Goal: Task Accomplishment & Management: Complete application form

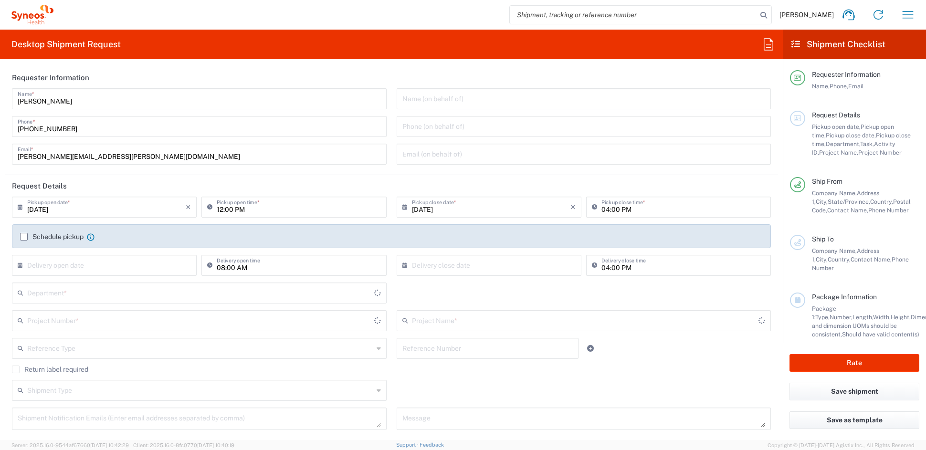
type input "Ohio"
type input "6156"
type input "United States"
type input "Syneos Health Communications-[GEOGRAPHIC_DATA] [GEOGRAPHIC_DATA]"
drag, startPoint x: 110, startPoint y: 154, endPoint x: 124, endPoint y: 157, distance: 14.6
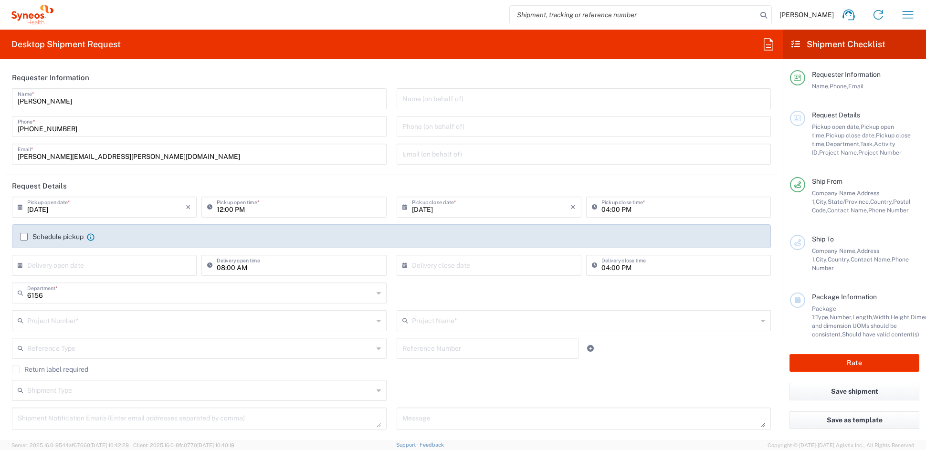
click at [110, 154] on input "[PERSON_NAME][EMAIL_ADDRESS][PERSON_NAME][DOMAIN_NAME]" at bounding box center [199, 153] width 363 height 17
drag, startPoint x: 65, startPoint y: 156, endPoint x: -12, endPoint y: 151, distance: 77.4
click at [0, 151] on html "John Popp Home Shipment estimator Shipment tracking Desktop shipment request My…" at bounding box center [463, 225] width 926 height 450
paste input "[PERSON_NAME].[PERSON_NAME]"
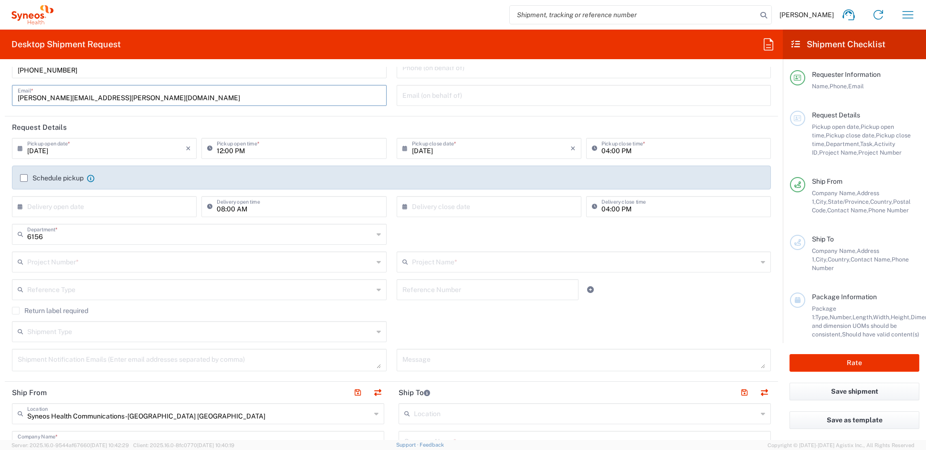
scroll to position [61, 0]
type input "[PERSON_NAME][EMAIL_ADDRESS][PERSON_NAME][DOMAIN_NAME]"
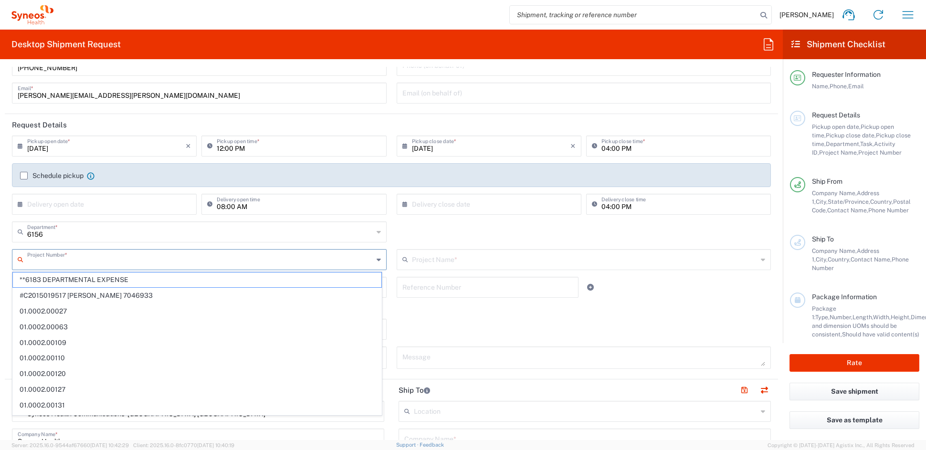
click at [72, 260] on input "text" at bounding box center [200, 258] width 346 height 17
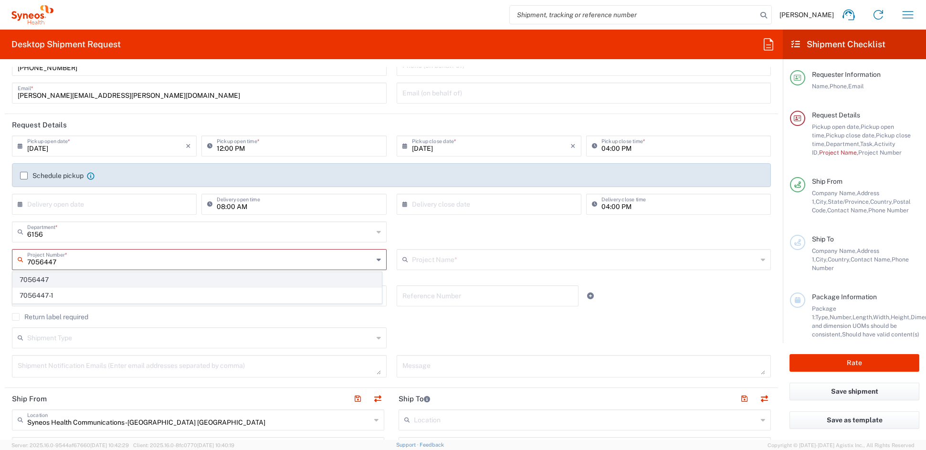
type input "7056447"
click at [32, 277] on span "7056447" at bounding box center [197, 279] width 368 height 15
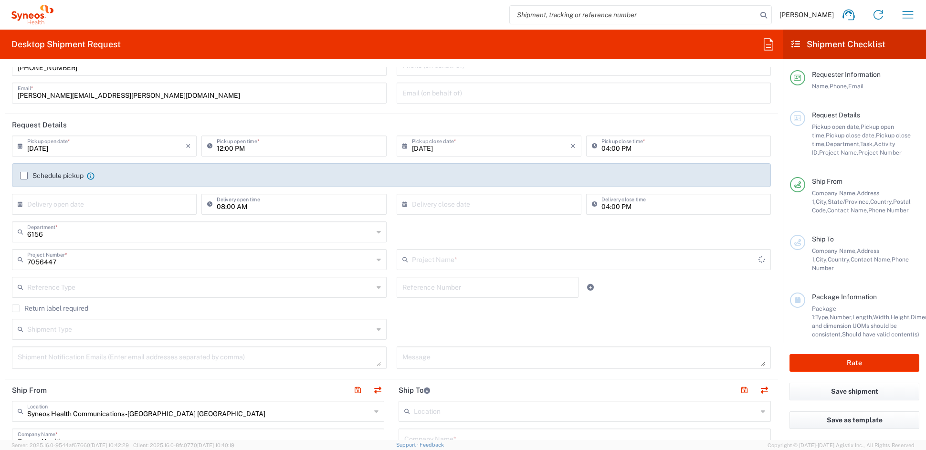
type input "Pharmazz 7056447"
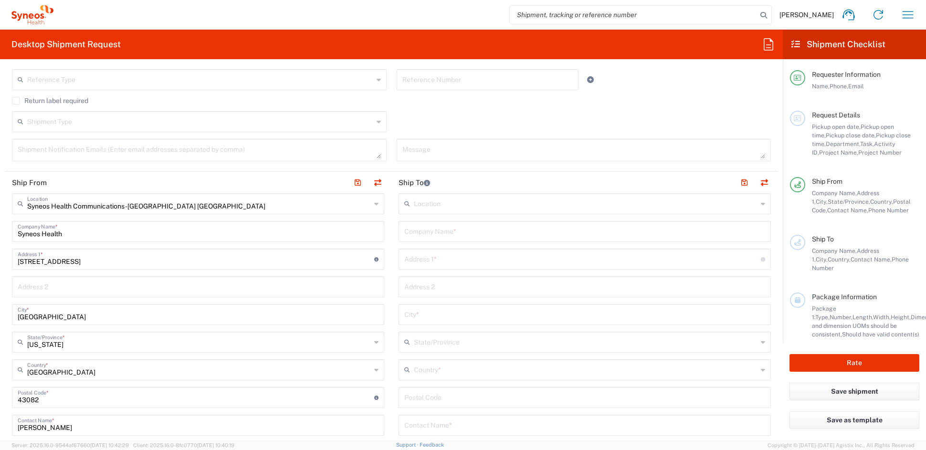
scroll to position [273, 0]
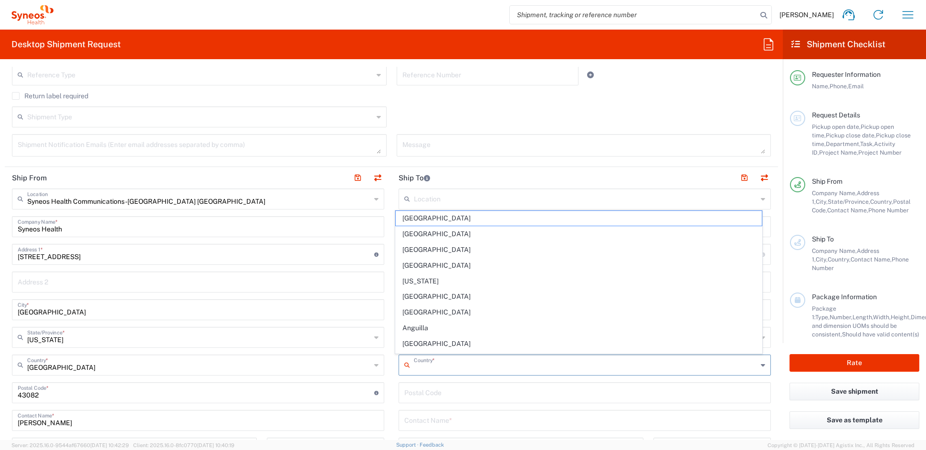
click at [459, 365] on input "text" at bounding box center [586, 364] width 344 height 17
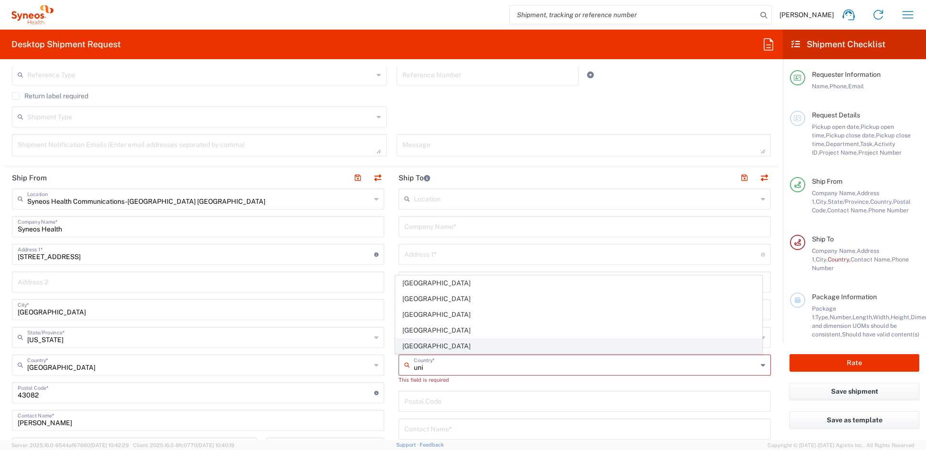
click at [417, 348] on span "[GEOGRAPHIC_DATA]" at bounding box center [579, 346] width 366 height 15
type input "[GEOGRAPHIC_DATA]"
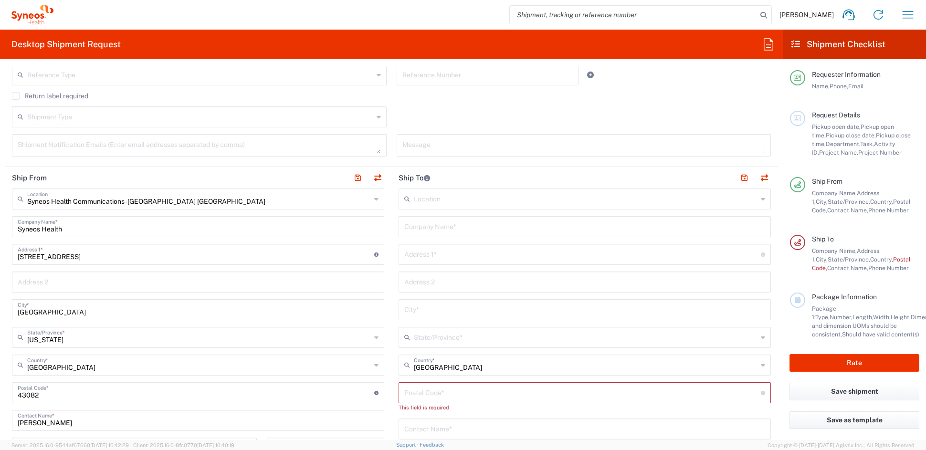
click at [445, 226] on input "text" at bounding box center [584, 226] width 361 height 17
paste input "St. John's Regional Medical Center"
type input "St. John's Regional Medical Center"
click at [426, 257] on input "text" at bounding box center [582, 253] width 356 height 17
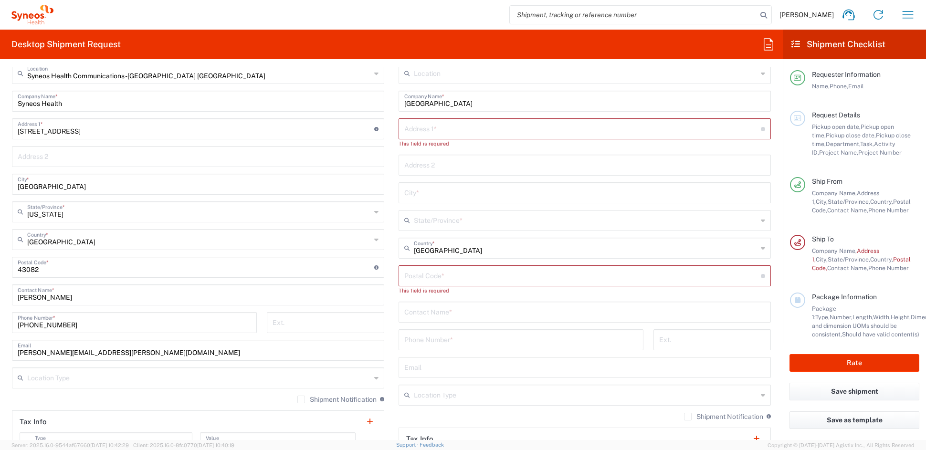
scroll to position [411, 0]
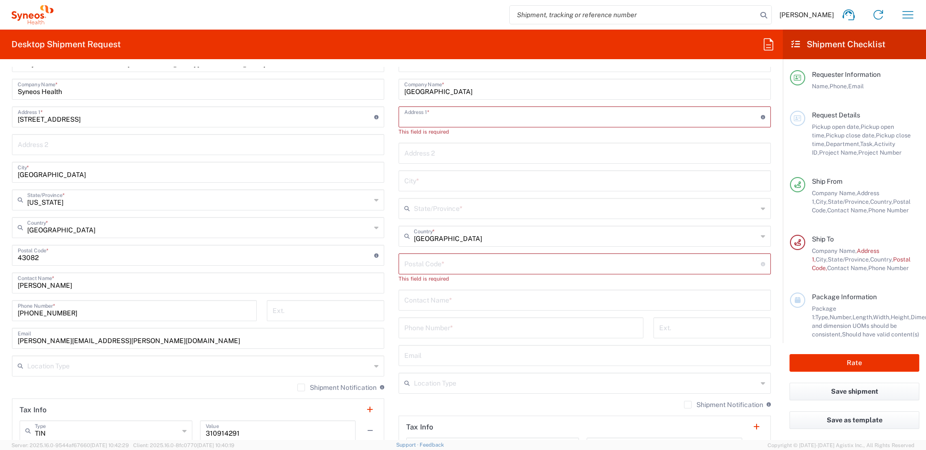
click at [431, 300] on input "text" at bounding box center [584, 299] width 361 height 17
paste input "Daniel Aguda"
type input "Daniel Aguda"
click at [448, 327] on input "tel" at bounding box center [520, 327] width 233 height 17
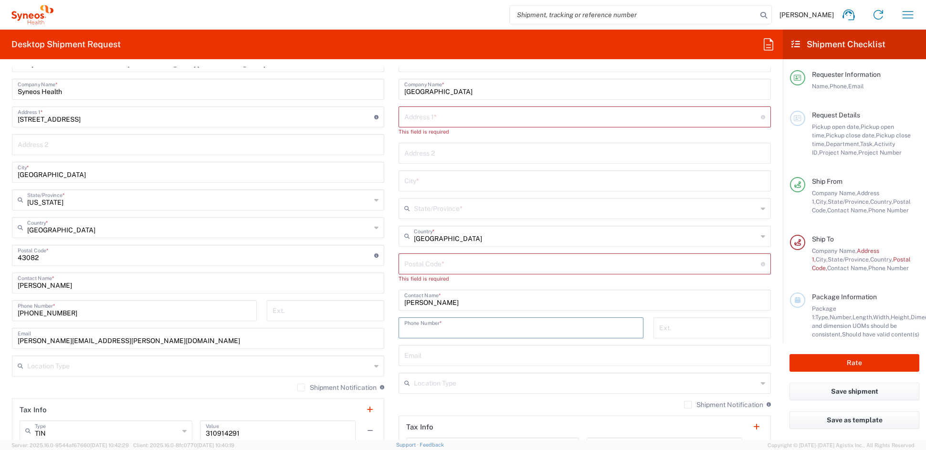
paste input "805-988-2609"
type input "805-988-2609"
click at [435, 117] on input "text" at bounding box center [582, 116] width 356 height 17
paste input "1700 N. Rose Avenue"
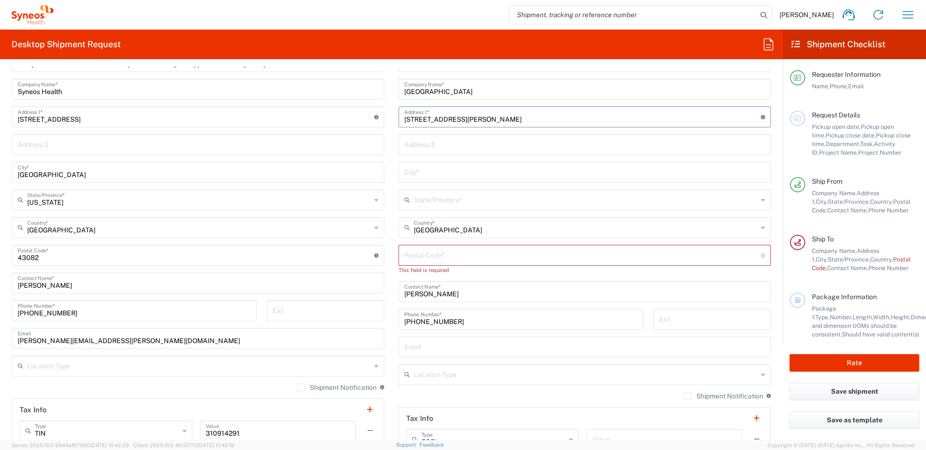
type input "1700 N. Rose Avenue"
click at [452, 145] on input "text" at bounding box center [584, 143] width 361 height 17
paste input "Suite #470"
type input "Suite #470"
click at [419, 169] on input "text" at bounding box center [584, 171] width 361 height 17
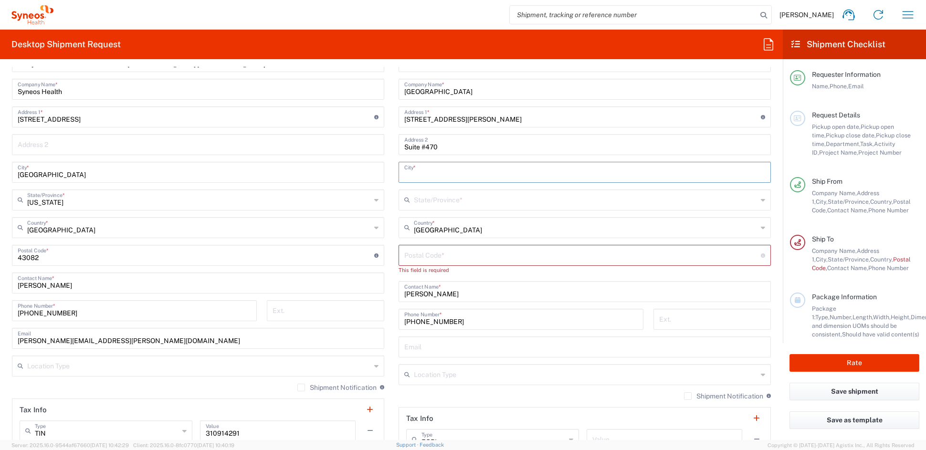
paste input "Oxnard"
type input "Oxnard"
click at [441, 200] on input "text" at bounding box center [586, 199] width 344 height 17
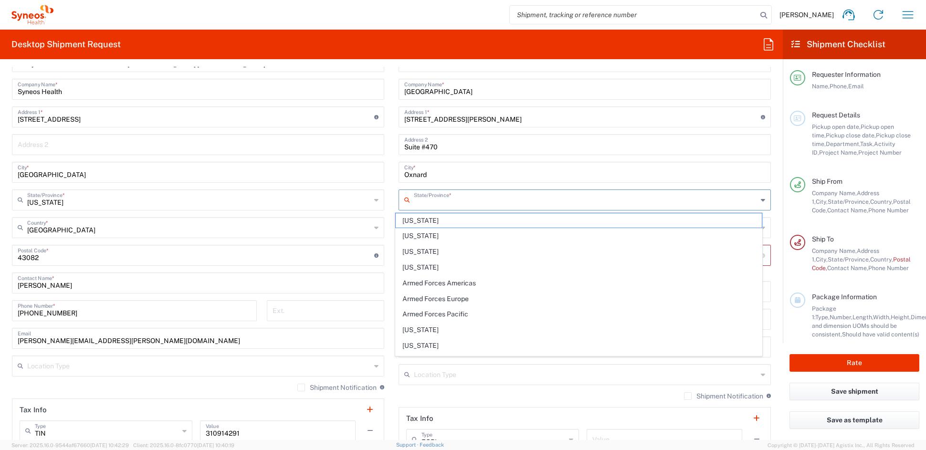
paste input "CA"
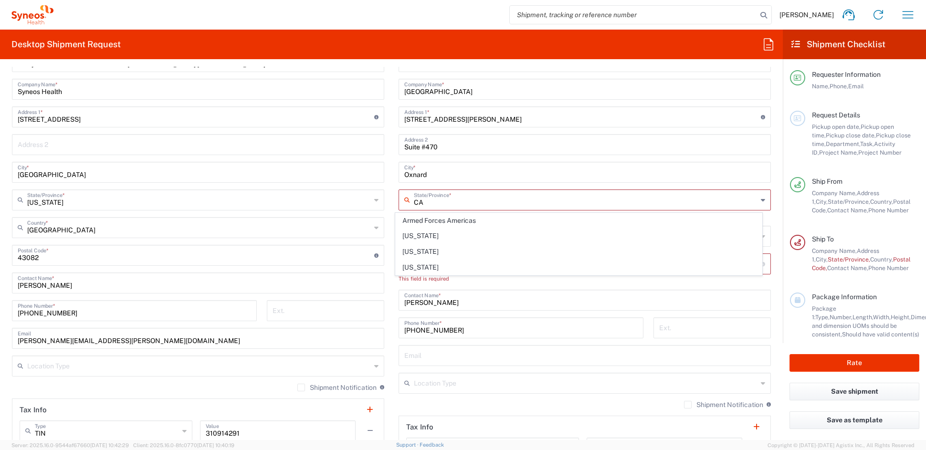
click at [418, 234] on span "[US_STATE]" at bounding box center [579, 236] width 366 height 15
type input "[US_STATE]"
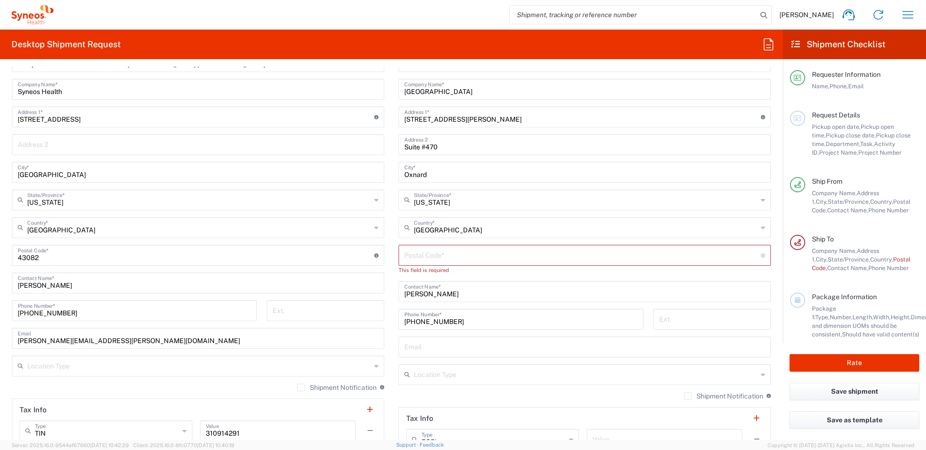
click at [440, 255] on input "undefined" at bounding box center [582, 254] width 356 height 17
click at [439, 255] on input "undefined" at bounding box center [582, 254] width 356 height 17
paste input "93030"
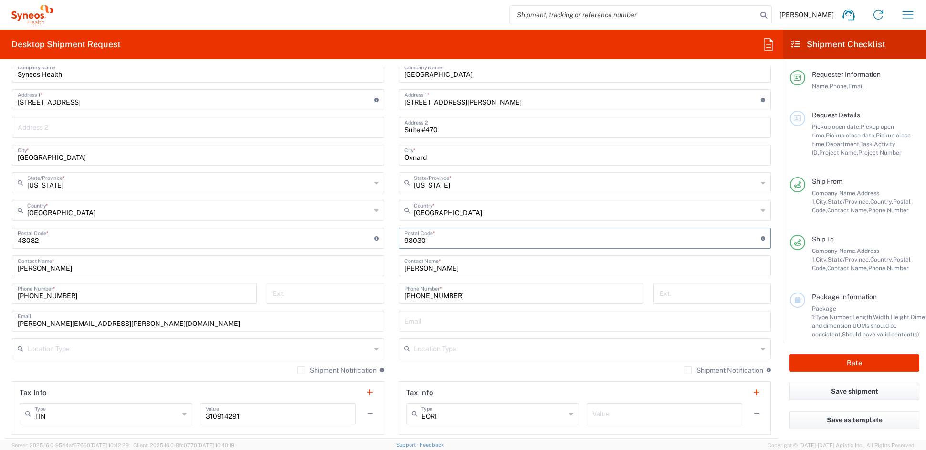
scroll to position [435, 0]
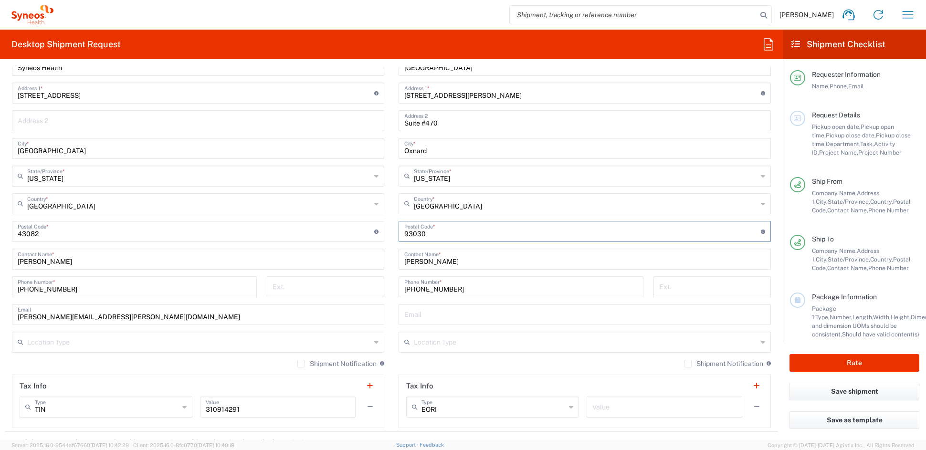
type input "93030"
click at [445, 342] on input "text" at bounding box center [586, 341] width 344 height 17
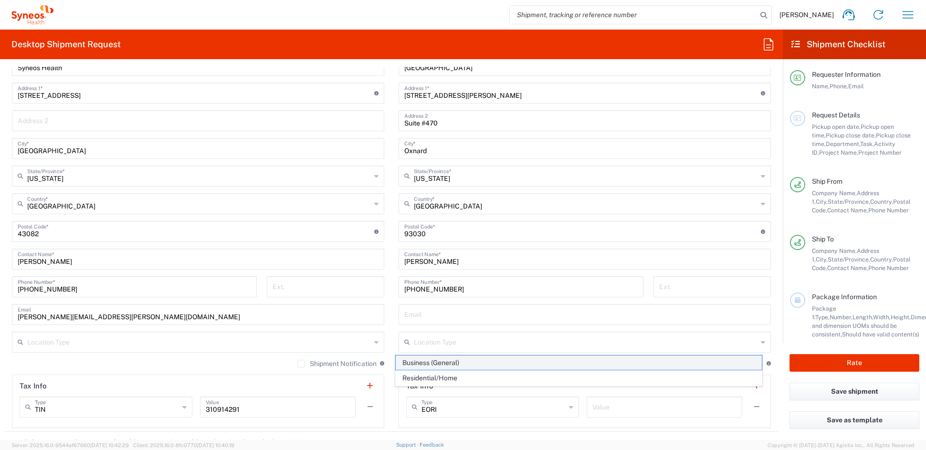
click at [435, 361] on span "Business (General)" at bounding box center [579, 362] width 366 height 15
type input "Business (General)"
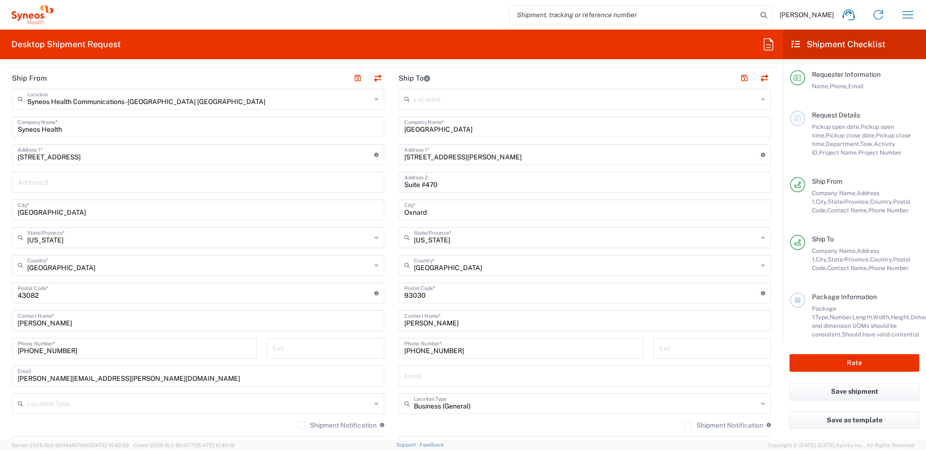
scroll to position [334, 0]
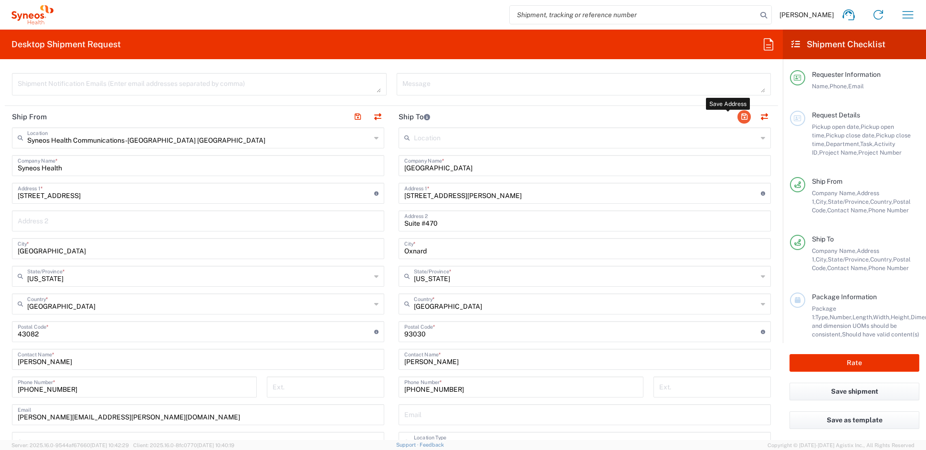
click at [737, 118] on button "button" at bounding box center [743, 116] width 13 height 13
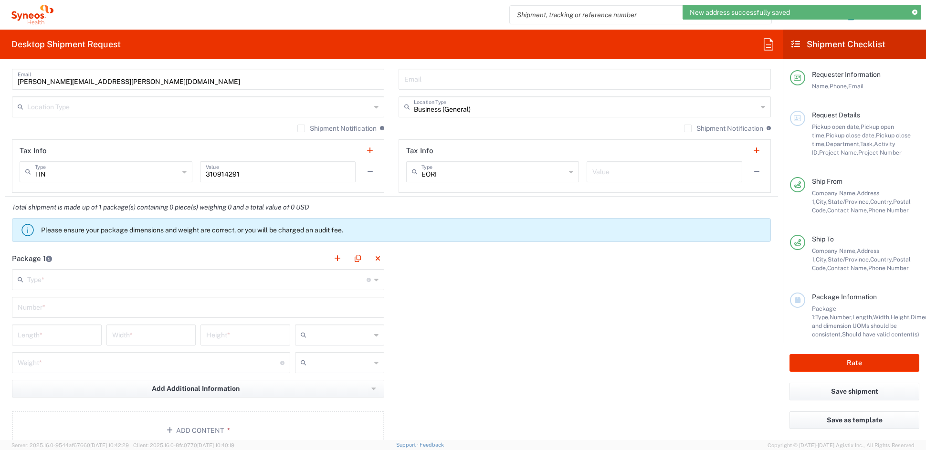
scroll to position [671, 0]
click at [53, 282] on input "text" at bounding box center [196, 277] width 339 height 17
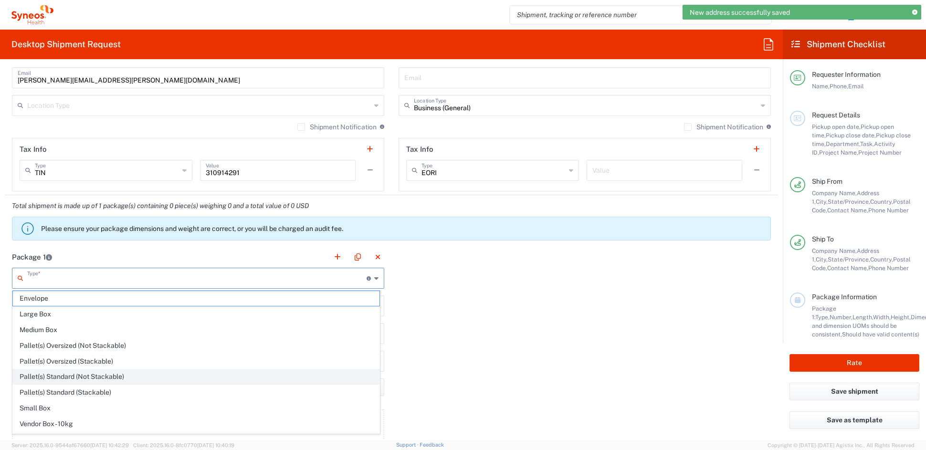
scroll to position [30, 0]
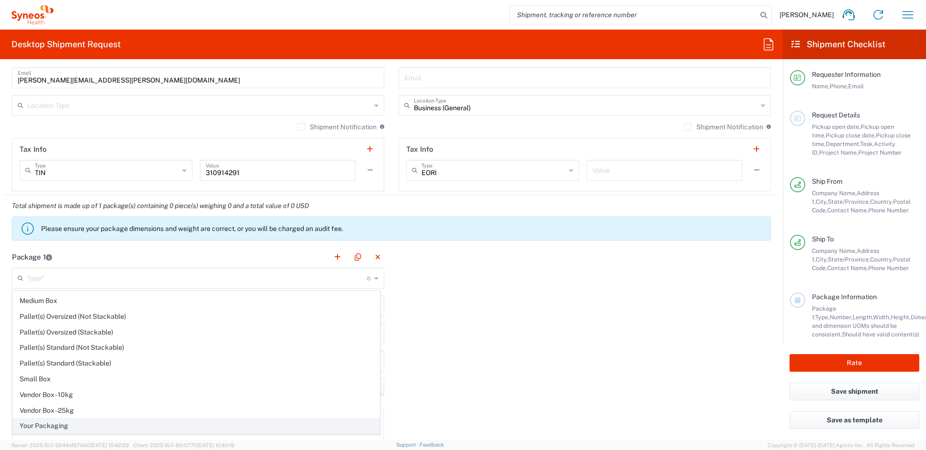
click at [56, 428] on span "Your Packaging" at bounding box center [196, 425] width 366 height 15
type input "Your Packaging"
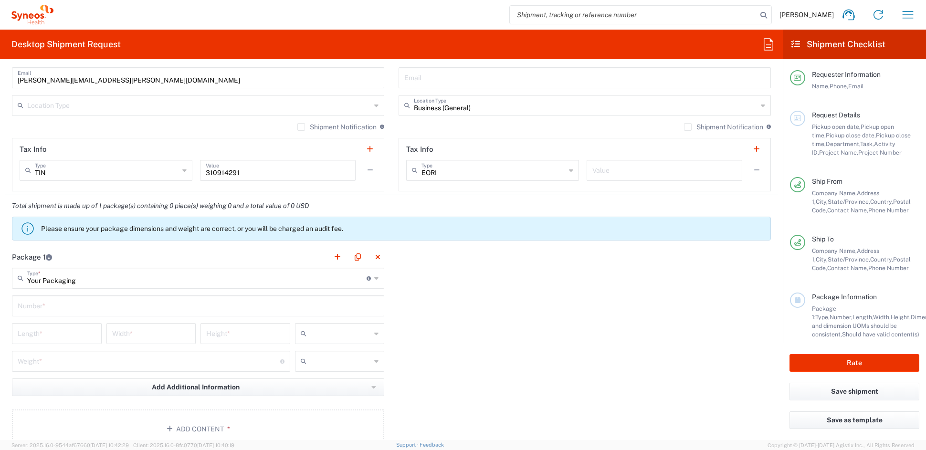
click at [51, 305] on input "text" at bounding box center [198, 305] width 361 height 17
type input "1"
click at [46, 336] on input "number" at bounding box center [57, 332] width 78 height 17
type input "21"
type input "15"
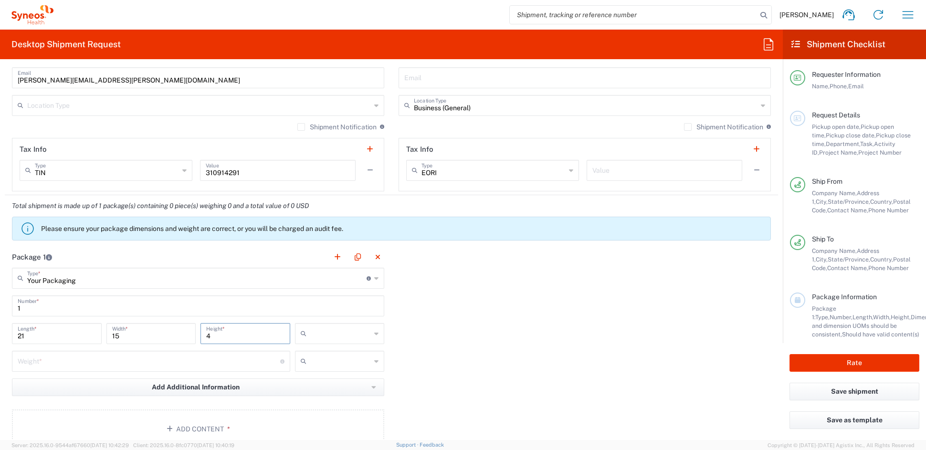
type input "4"
click at [320, 386] on span "in" at bounding box center [335, 385] width 86 height 15
type input "in"
click at [90, 364] on input "number" at bounding box center [149, 360] width 262 height 17
type input "6"
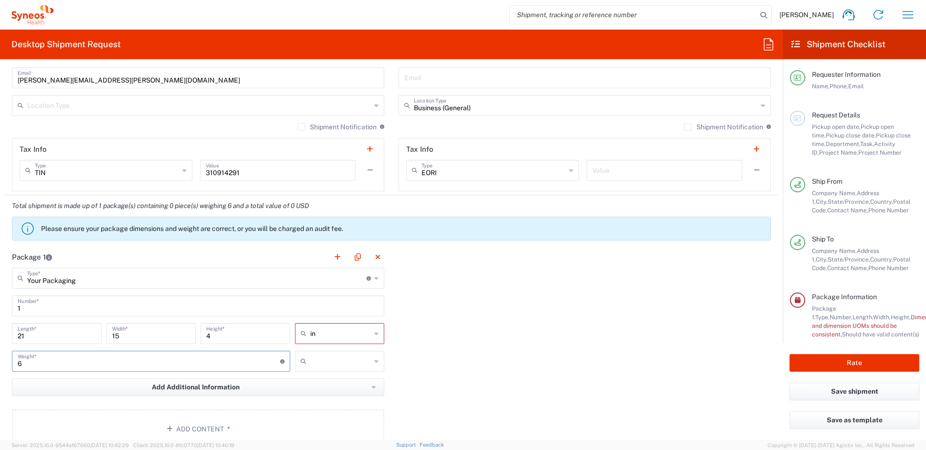
click at [333, 359] on input "text" at bounding box center [340, 361] width 61 height 15
drag, startPoint x: 317, startPoint y: 398, endPoint x: 299, endPoint y: 396, distance: 18.4
click at [316, 398] on span "lbs" at bounding box center [335, 397] width 86 height 15
type input "lbs"
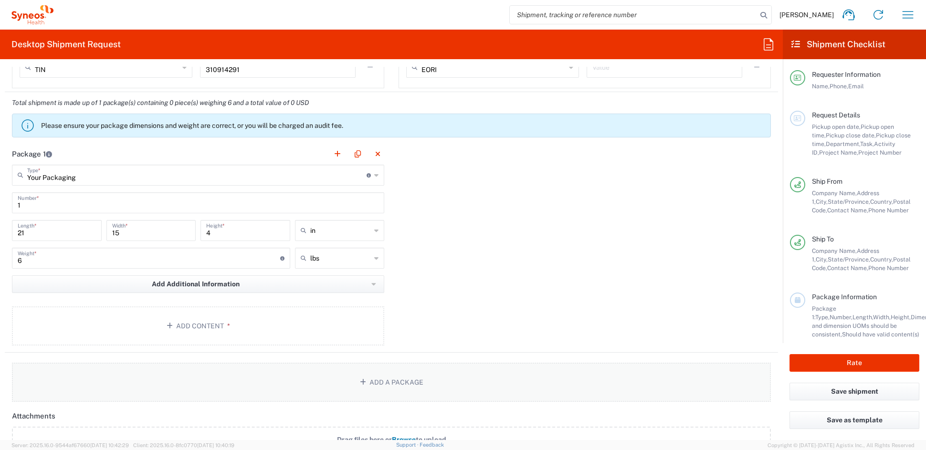
scroll to position [783, 0]
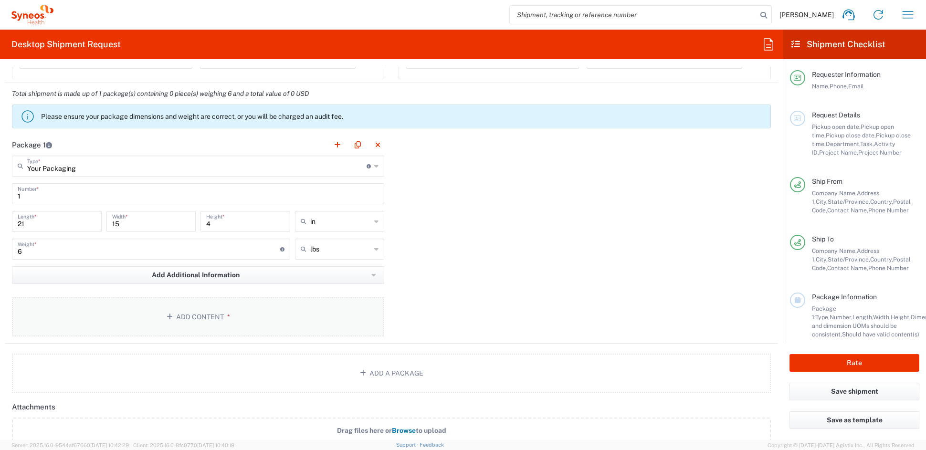
click at [196, 316] on button "Add Content *" at bounding box center [198, 316] width 372 height 39
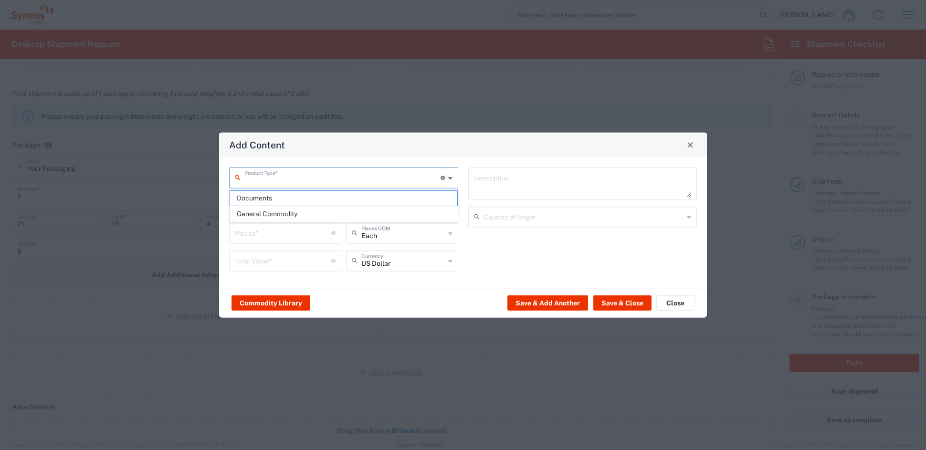
click at [306, 174] on input "text" at bounding box center [342, 176] width 196 height 17
click at [257, 199] on span "Documents" at bounding box center [343, 198] width 227 height 15
type input "Documents"
type input "1"
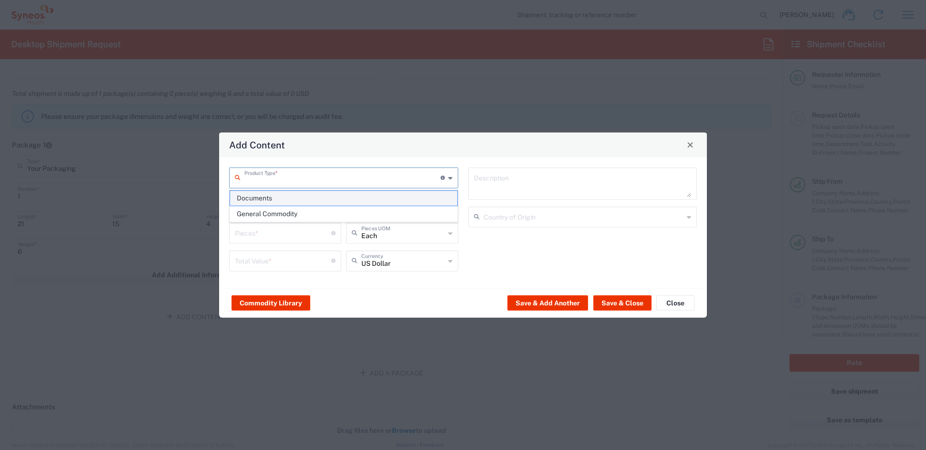
type input "1"
type textarea "Documents"
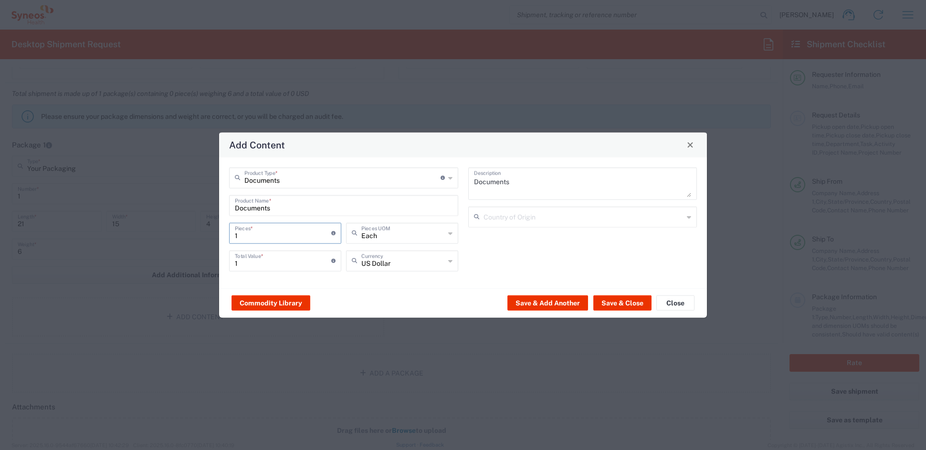
drag, startPoint x: 246, startPoint y: 236, endPoint x: 216, endPoint y: 233, distance: 30.2
click at [216, 234] on div "Add Content Documents Product Type * Document: Paper document generated interna…" at bounding box center [463, 225] width 926 height 450
type input "4"
type input "47"
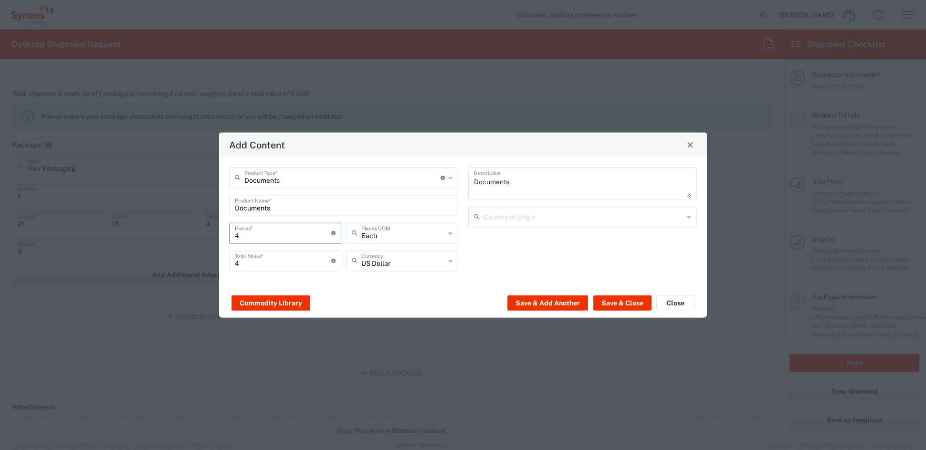
type input "47"
drag, startPoint x: 251, startPoint y: 259, endPoint x: 225, endPoint y: 259, distance: 26.2
click at [225, 259] on div "Documents Product Type * Document: Paper document generated internally by Syneo…" at bounding box center [343, 222] width 239 height 111
type input "90"
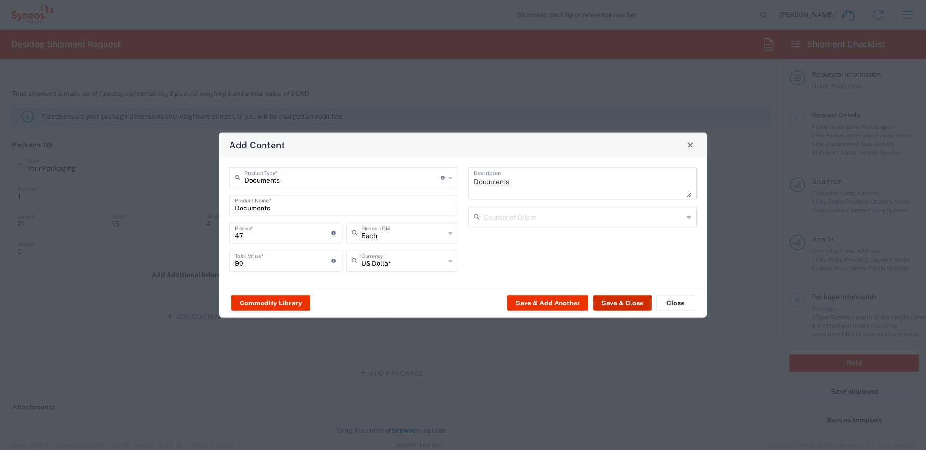
click at [629, 302] on button "Save & Close" at bounding box center [622, 302] width 58 height 15
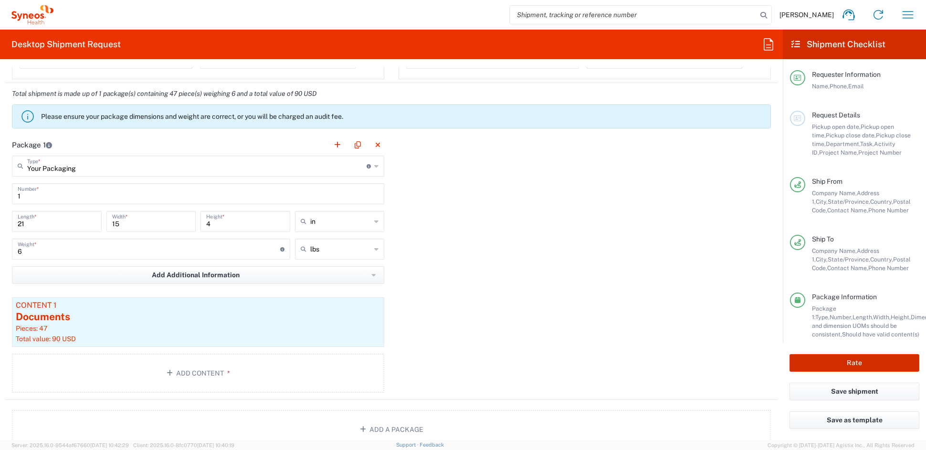
click at [847, 361] on button "Rate" at bounding box center [854, 363] width 130 height 18
type input "7056447"
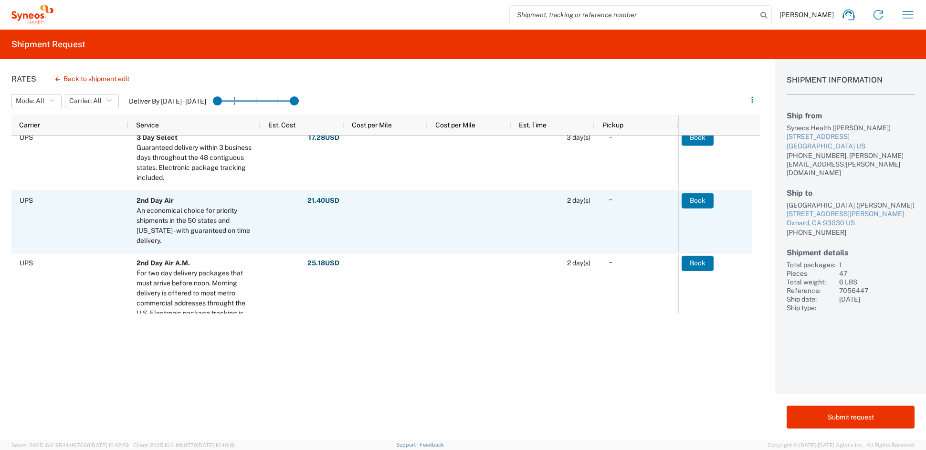
scroll to position [122, 0]
click at [701, 199] on button "Book" at bounding box center [697, 201] width 32 height 15
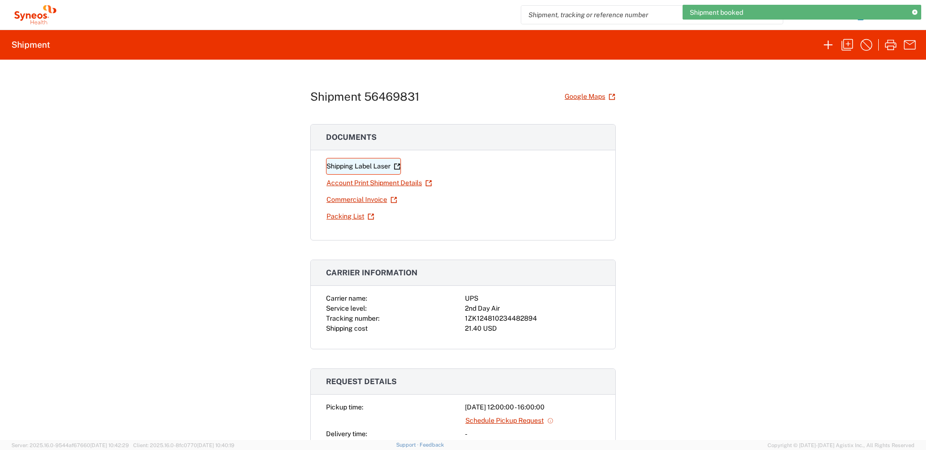
click at [375, 165] on link "Shipping Label Laser" at bounding box center [363, 166] width 75 height 17
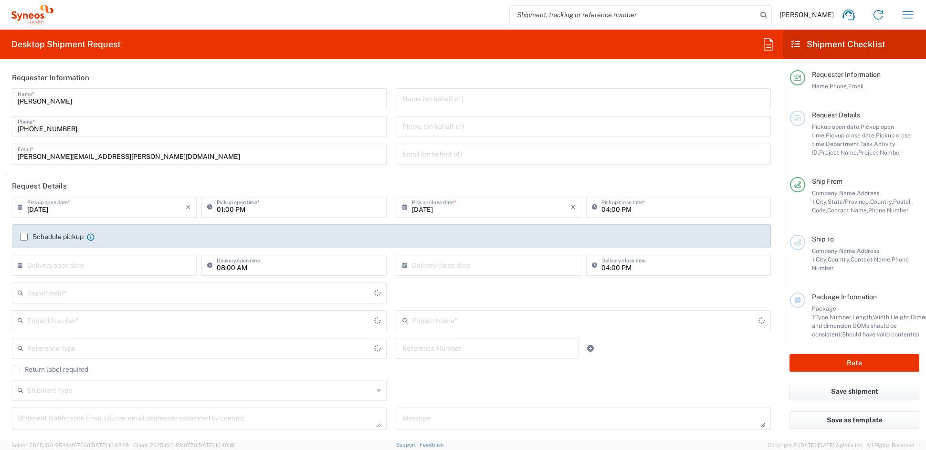
type input "Ohio"
type input "6156"
type input "[GEOGRAPHIC_DATA]"
type input "Syneos Health Communications-[GEOGRAPHIC_DATA] [GEOGRAPHIC_DATA]"
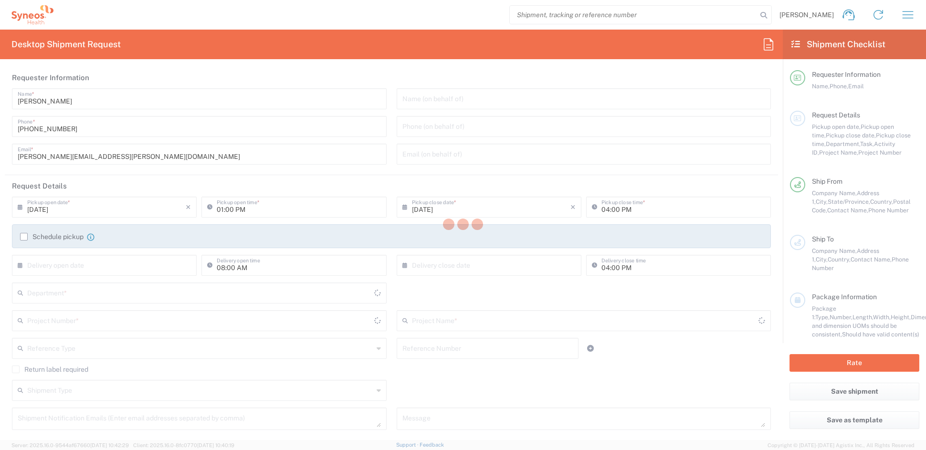
type input "[US_STATE]"
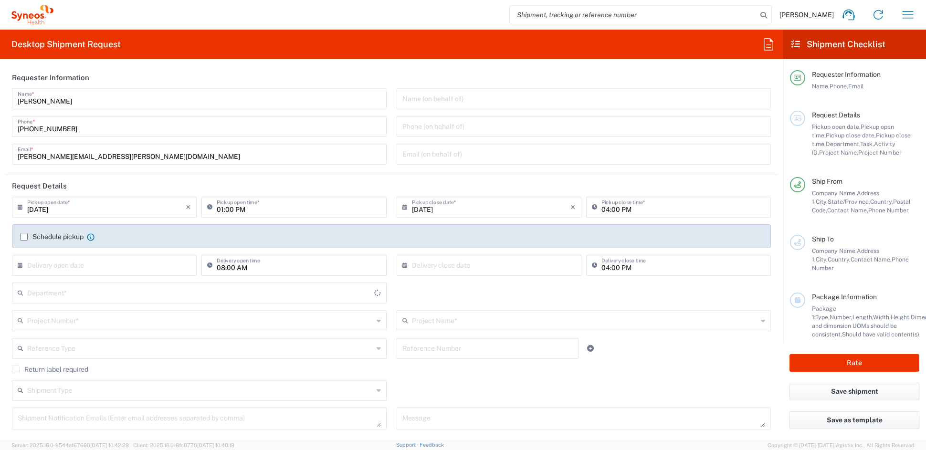
type input "6156"
type input "[GEOGRAPHIC_DATA]"
type input "Syneos Health Communications-[GEOGRAPHIC_DATA] [GEOGRAPHIC_DATA]"
drag, startPoint x: 139, startPoint y: 152, endPoint x: 131, endPoint y: 155, distance: 9.2
click at [138, 152] on input "[PERSON_NAME][EMAIL_ADDRESS][PERSON_NAME][DOMAIN_NAME]" at bounding box center [199, 153] width 363 height 17
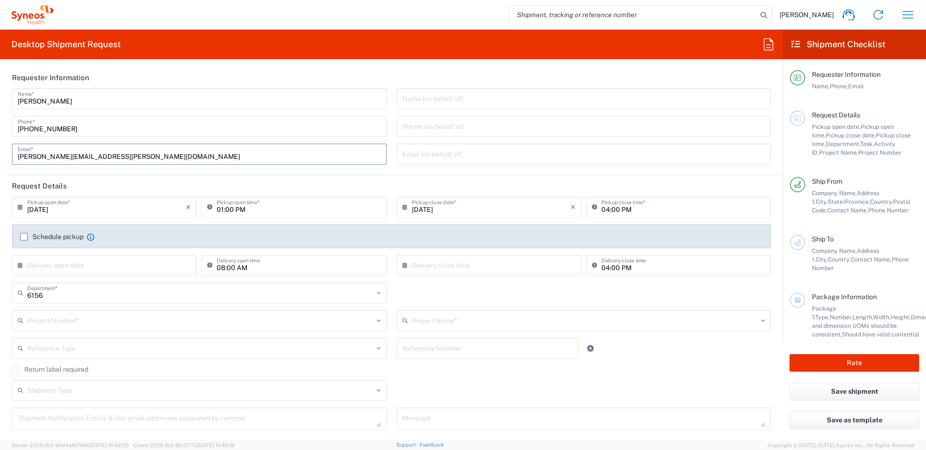
paste input "[PERSON_NAME].[PERSON_NAME]"
type input "[PERSON_NAME][EMAIL_ADDRESS][PERSON_NAME][DOMAIN_NAME]"
click at [84, 318] on input "text" at bounding box center [200, 320] width 346 height 17
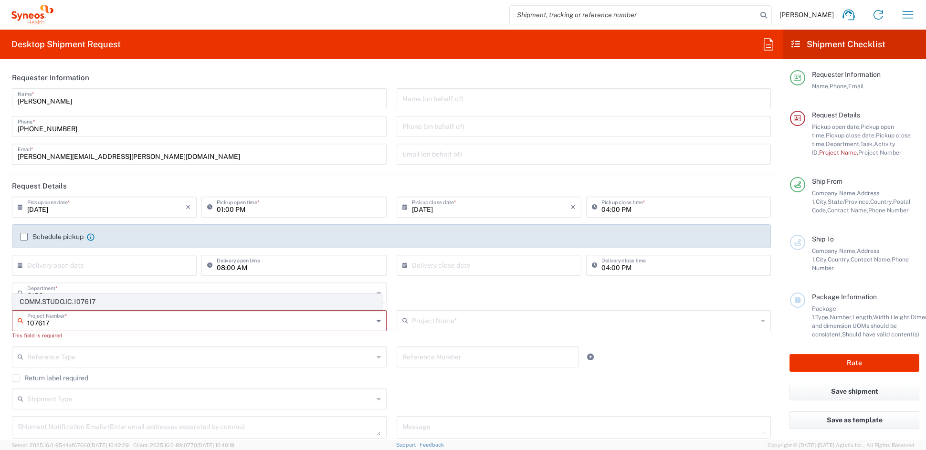
click at [68, 304] on span "COMM.STUDO.IC.107617" at bounding box center [197, 301] width 368 height 15
type input "COMM.STUDO.IC.107617"
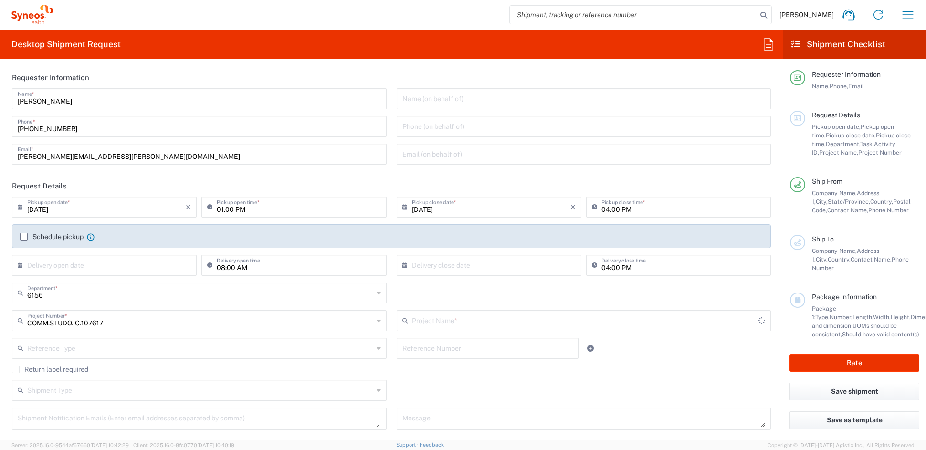
type input "Syneos.PATENGCL.25.107617"
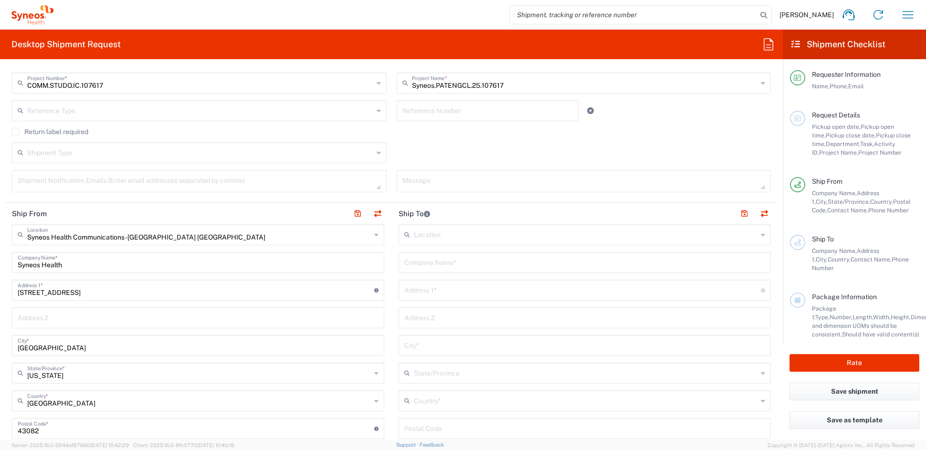
scroll to position [235, 0]
click at [443, 405] on input "text" at bounding box center [586, 402] width 344 height 17
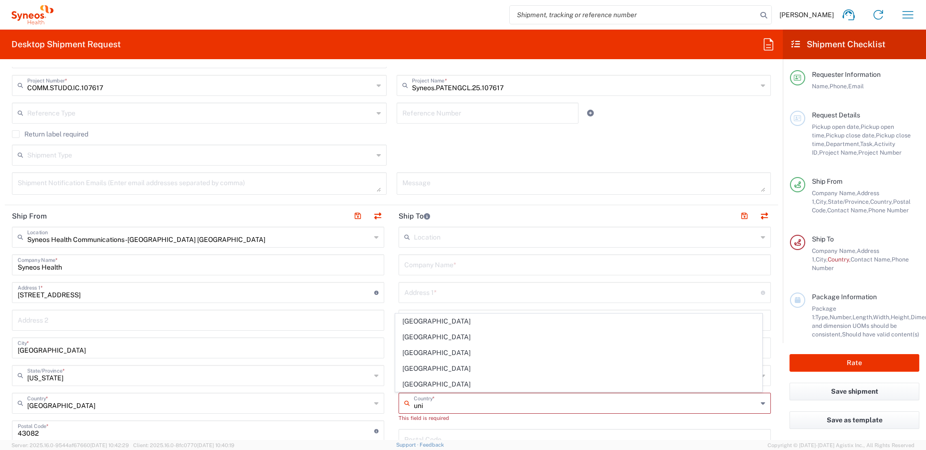
click at [411, 385] on span "[GEOGRAPHIC_DATA]" at bounding box center [579, 384] width 366 height 15
type input "[GEOGRAPHIC_DATA]"
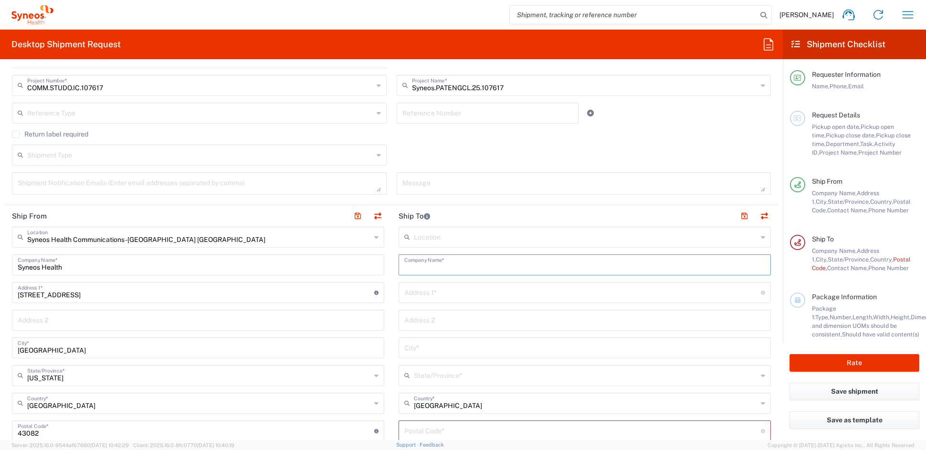
click at [433, 261] on input "text" at bounding box center [584, 264] width 361 height 17
paste input "[GEOGRAPHIC_DATA] [GEOGRAPHIC_DATA]/NYPH"
click at [462, 268] on input "[GEOGRAPHIC_DATA] [GEOGRAPHIC_DATA]/NYPH" at bounding box center [584, 264] width 361 height 17
click at [489, 266] on input "[GEOGRAPHIC_DATA]/NYPH" at bounding box center [584, 264] width 361 height 17
type input "[GEOGRAPHIC_DATA]/NYPH"
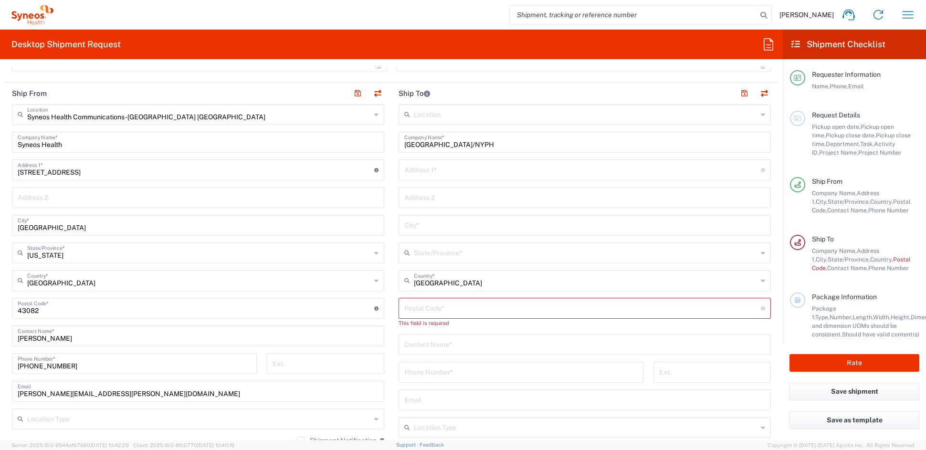
scroll to position [362, 0]
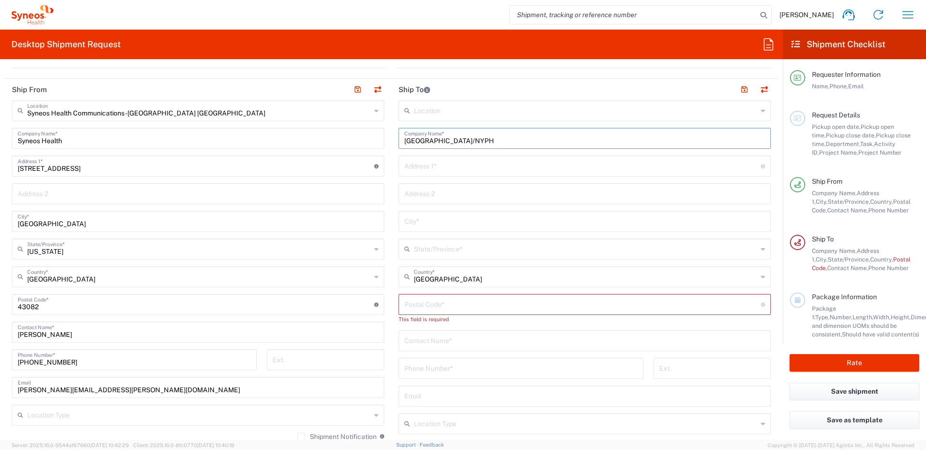
click at [422, 340] on input "text" at bounding box center [584, 340] width 361 height 17
paste input "[PERSON_NAME]/[PERSON_NAME]"
type input "[PERSON_NAME]/[PERSON_NAME]"
click at [443, 368] on input "tel" at bounding box center [520, 367] width 233 height 17
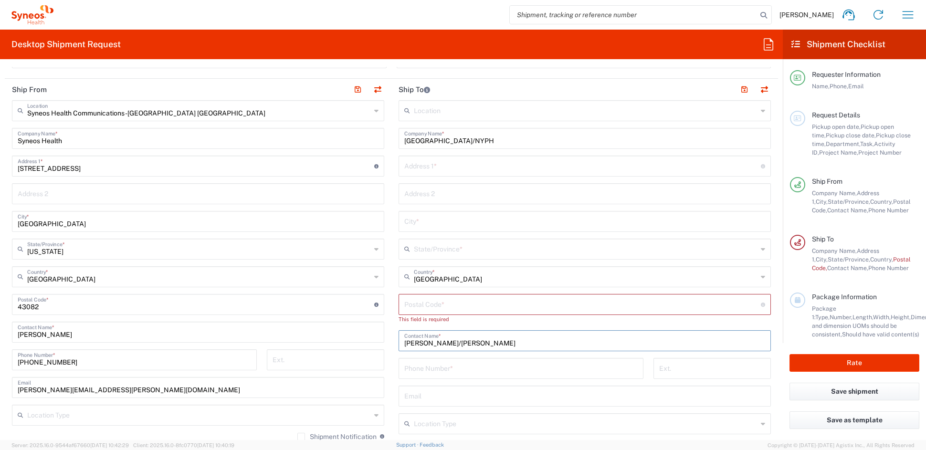
click at [443, 368] on input "tel" at bounding box center [520, 367] width 233 height 17
paste input "[PHONE_NUMBER]"
type input "[PHONE_NUMBER]"
click at [437, 165] on input "text" at bounding box center [582, 165] width 356 height 17
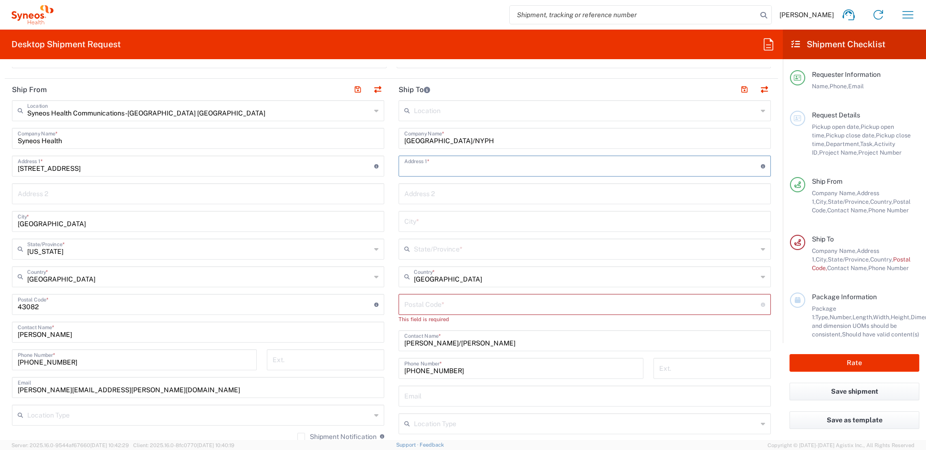
paste input "[STREET_ADDRESS]"
type input "[STREET_ADDRESS]"
click at [432, 198] on input "text" at bounding box center [584, 193] width 361 height 17
paste input "Surgery ResearchVC Building Room 10-067"
type input "Surgery ResearchVC Building Room 10-067"
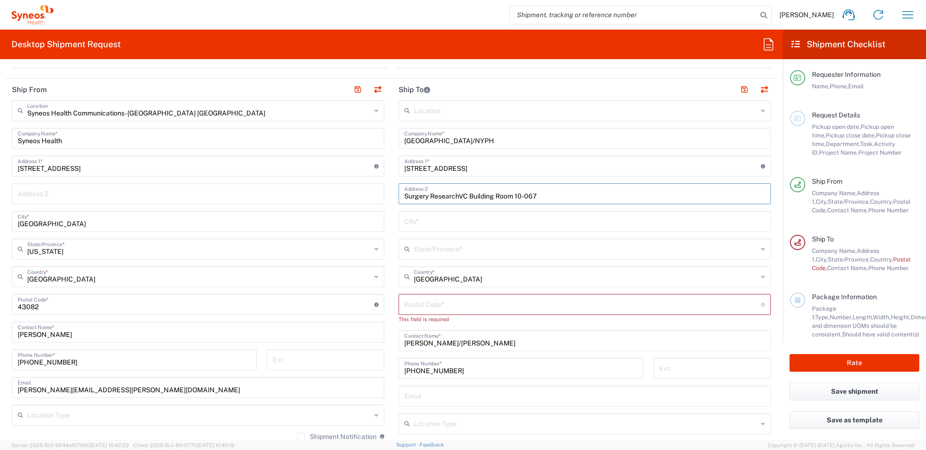
click at [413, 220] on input "text" at bounding box center [584, 220] width 361 height 17
paste input "[US_STATE]"
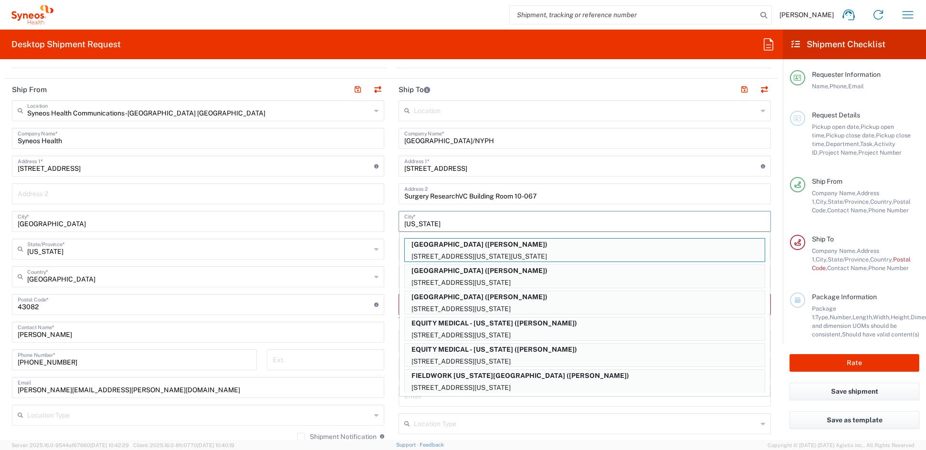
type input "[US_STATE]"
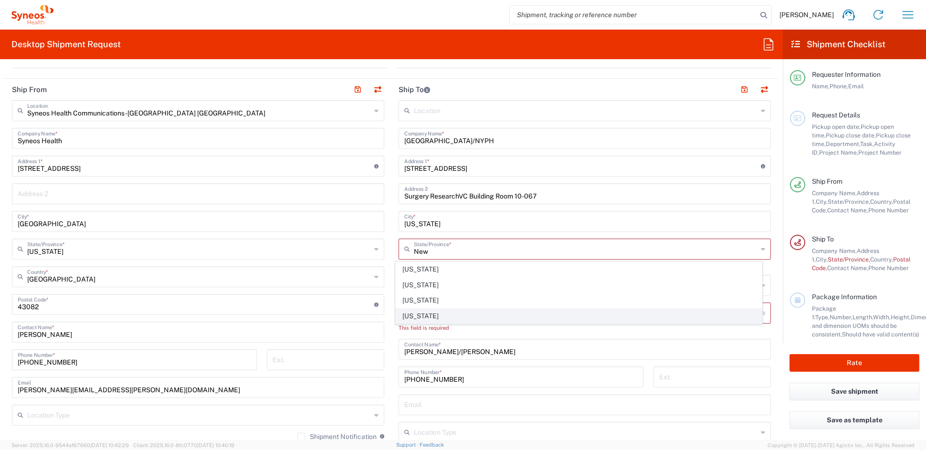
click at [421, 315] on span "[US_STATE]" at bounding box center [579, 316] width 366 height 15
type input "[US_STATE]"
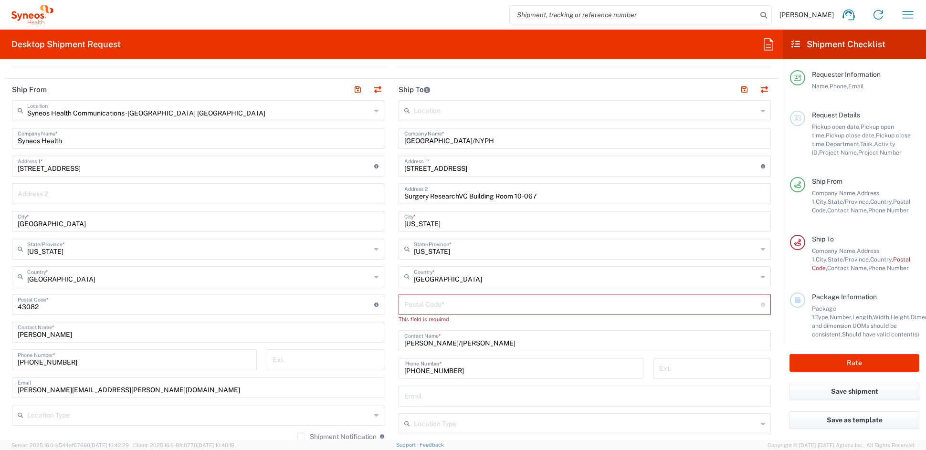
click at [411, 303] on input "undefined" at bounding box center [582, 303] width 356 height 17
paste input "10032"
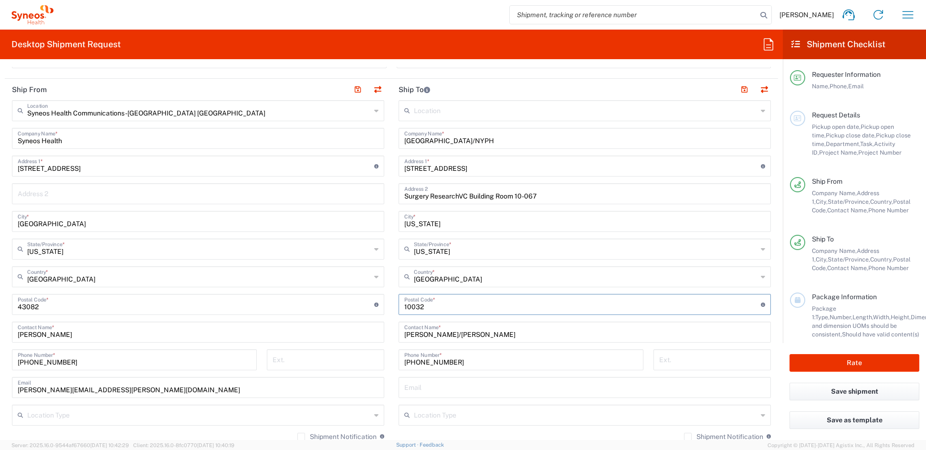
type input "10032"
click at [427, 415] on input "text" at bounding box center [586, 414] width 344 height 17
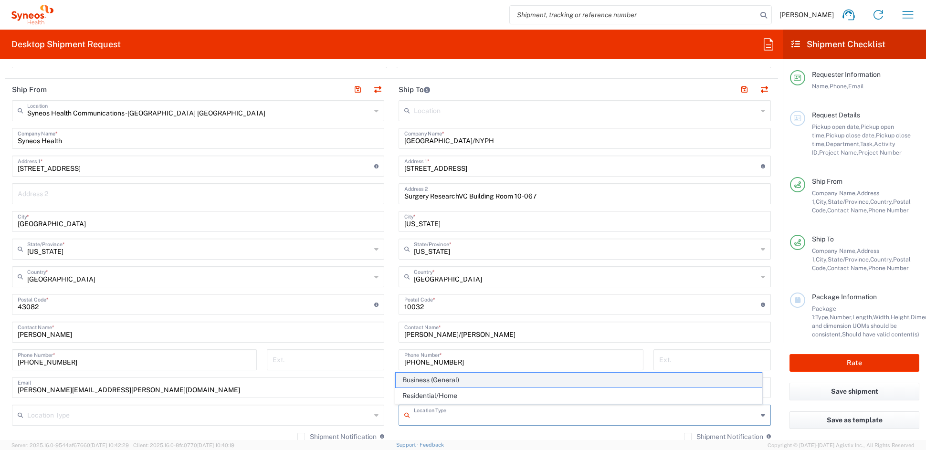
click at [420, 376] on span "Business (General)" at bounding box center [579, 380] width 366 height 15
type input "Business (General)"
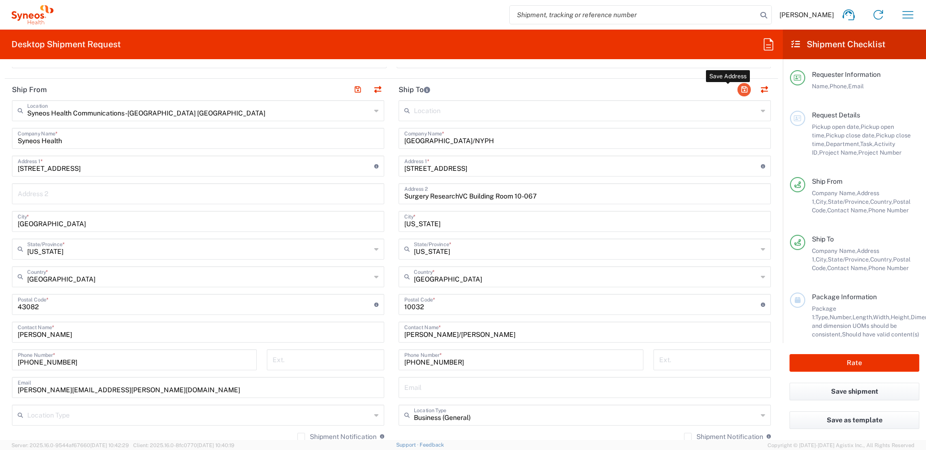
click at [738, 90] on button "button" at bounding box center [743, 89] width 13 height 13
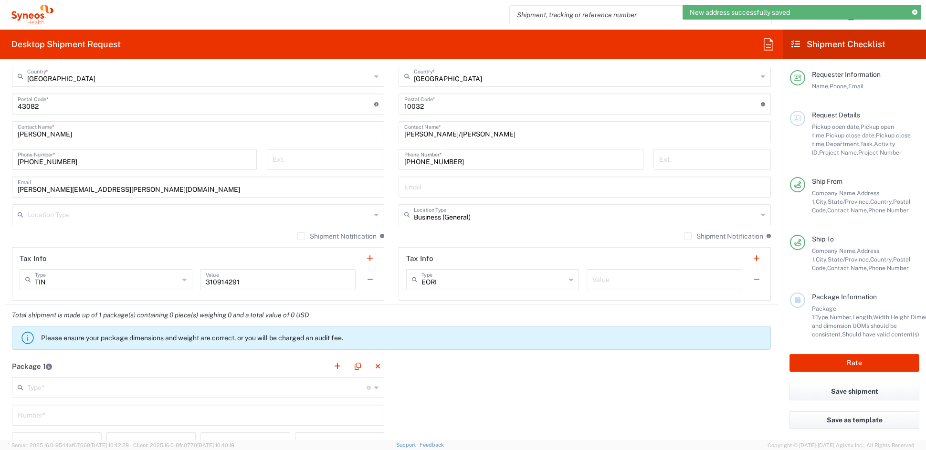
scroll to position [607, 0]
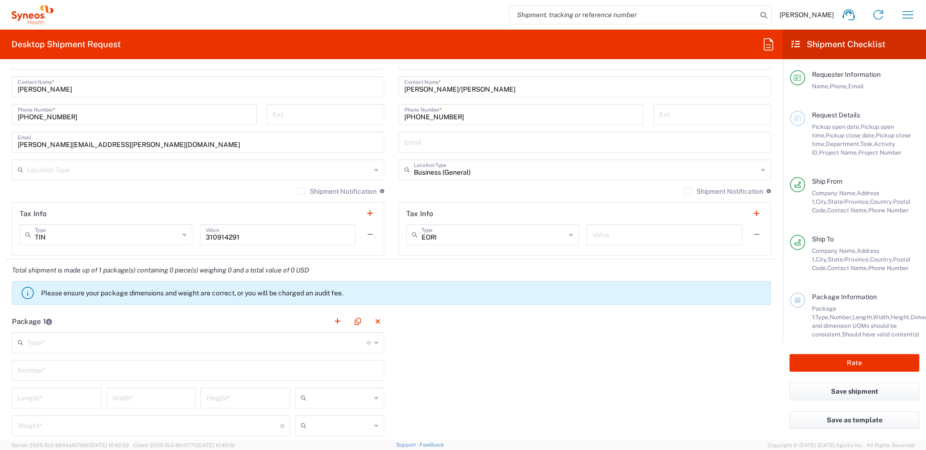
click at [65, 344] on input "text" at bounding box center [196, 341] width 339 height 17
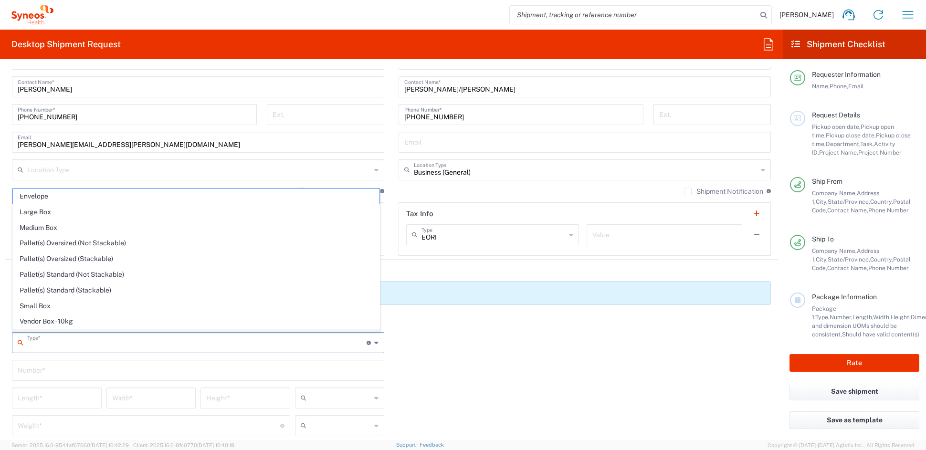
scroll to position [30, 0]
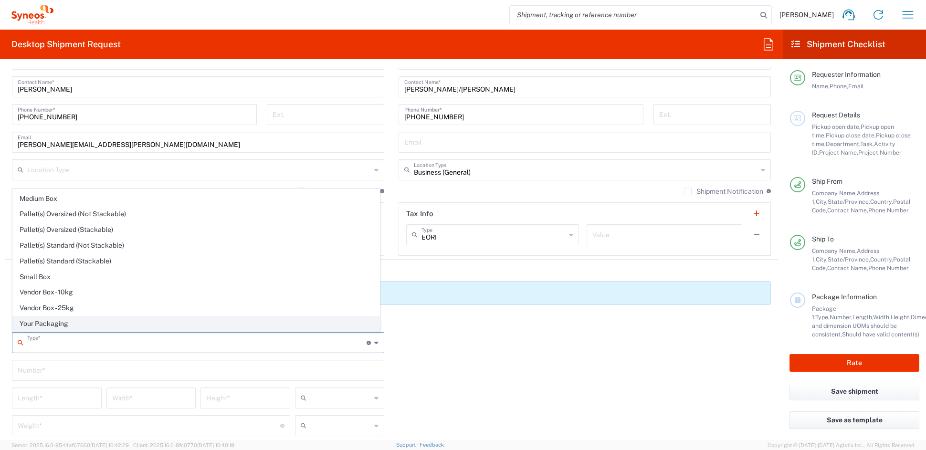
click at [53, 324] on span "Your Packaging" at bounding box center [196, 323] width 366 height 15
type input "Your Packaging"
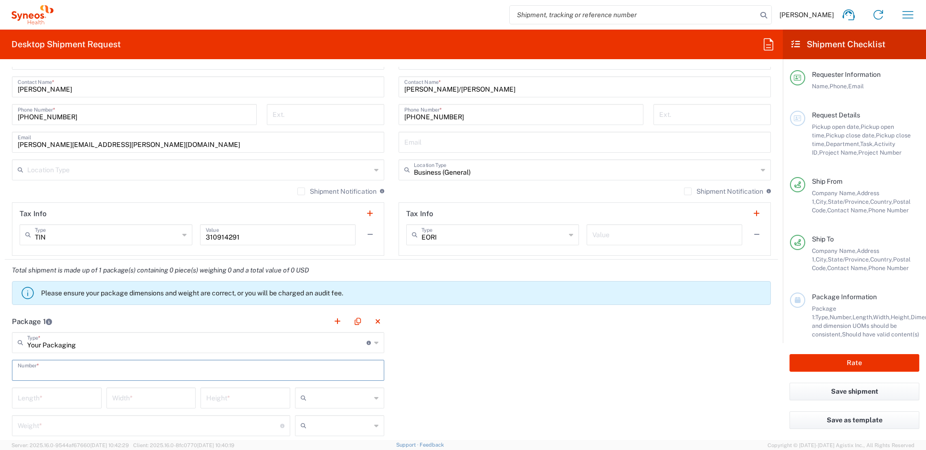
click at [44, 371] on input "text" at bounding box center [198, 369] width 361 height 17
type input "1"
click at [48, 401] on input "number" at bounding box center [57, 397] width 78 height 17
type input "21"
type input "15"
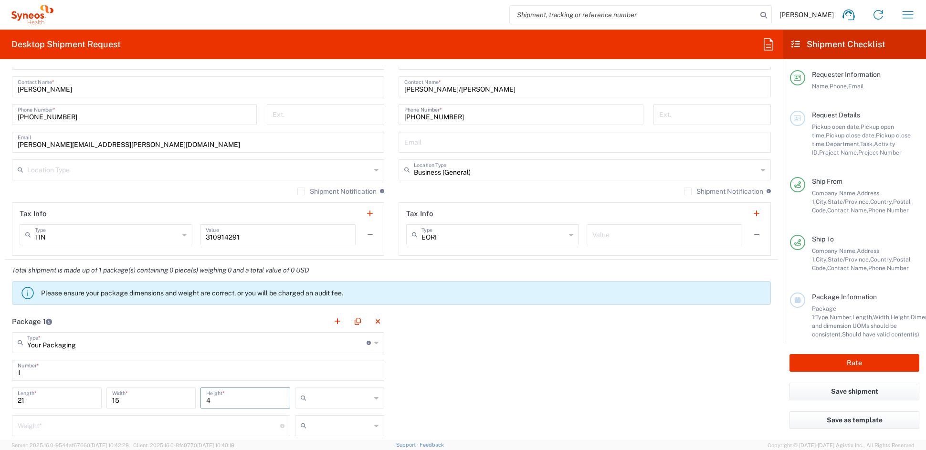
type input "4"
click at [311, 382] on span "in" at bounding box center [335, 379] width 86 height 15
type input "in"
click at [73, 431] on input "number" at bounding box center [149, 424] width 262 height 17
click at [96, 422] on input "number" at bounding box center [149, 424] width 262 height 17
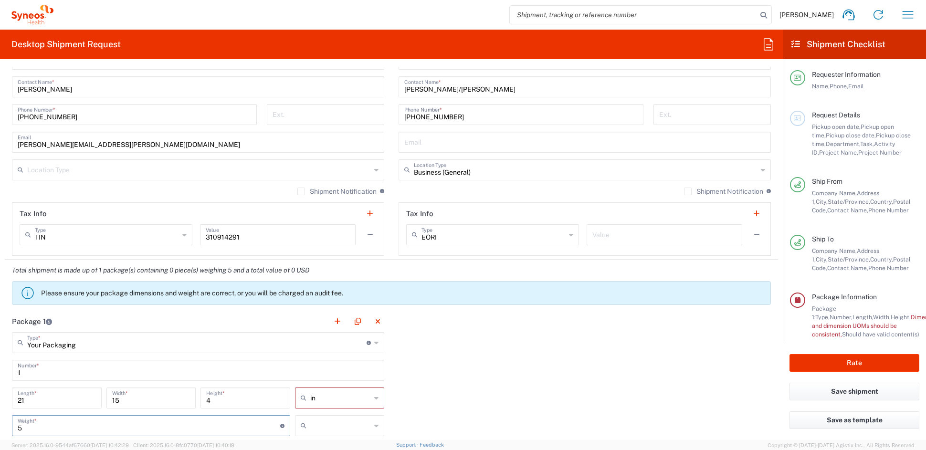
type input "5"
click at [330, 430] on input "text" at bounding box center [340, 425] width 61 height 15
click at [314, 406] on span "lbs" at bounding box center [335, 406] width 86 height 15
type input "lbs"
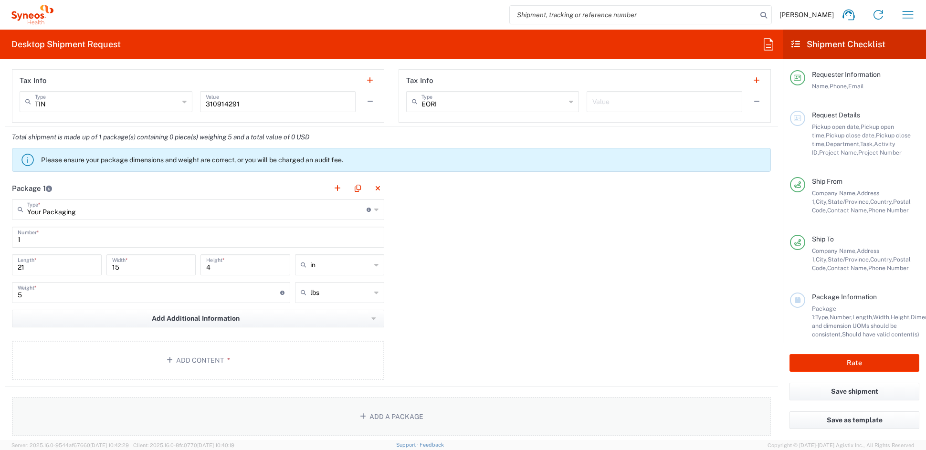
scroll to position [741, 0]
click at [188, 351] on button "Add Content *" at bounding box center [198, 359] width 372 height 39
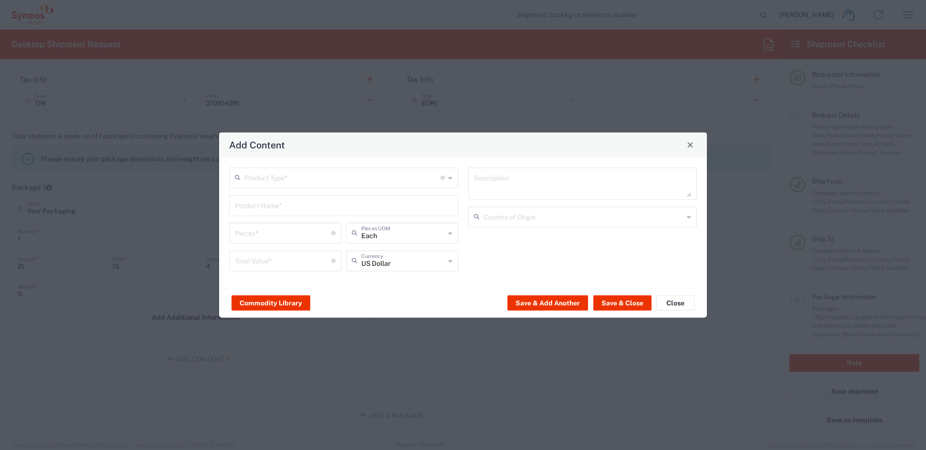
click at [269, 178] on input "text" at bounding box center [342, 176] width 196 height 17
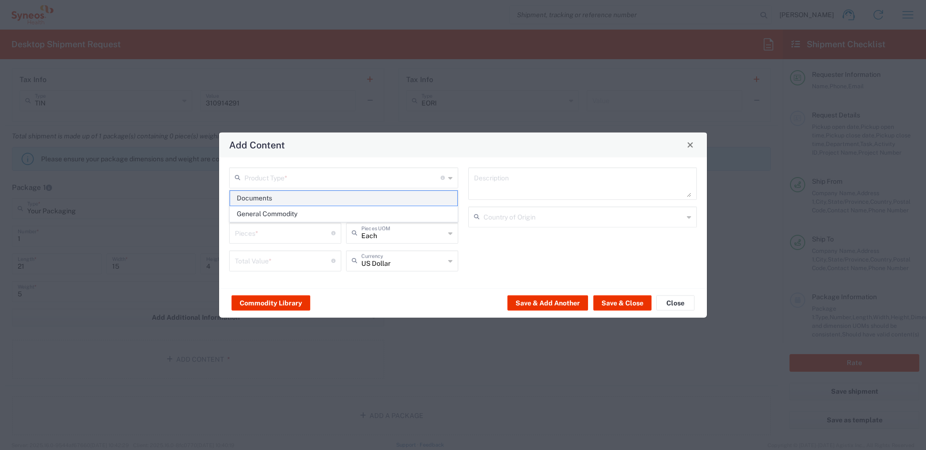
click at [259, 201] on span "Documents" at bounding box center [343, 198] width 227 height 15
type input "Documents"
type input "1"
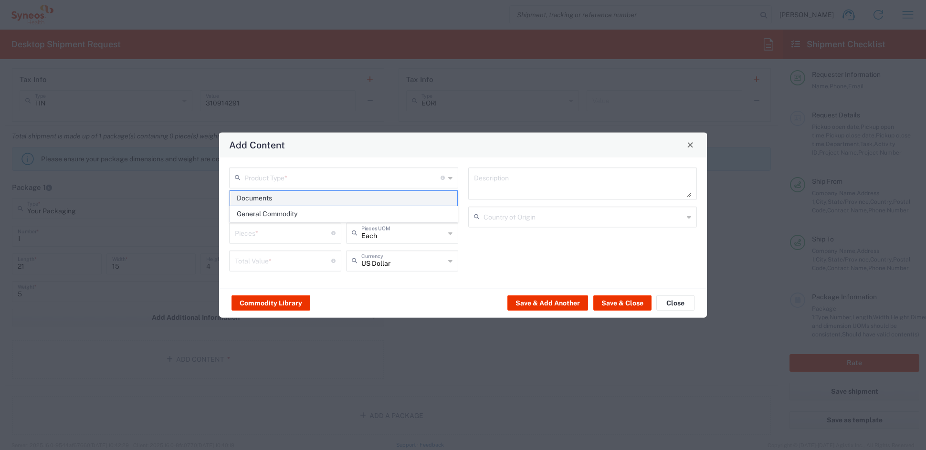
type textarea "Documents"
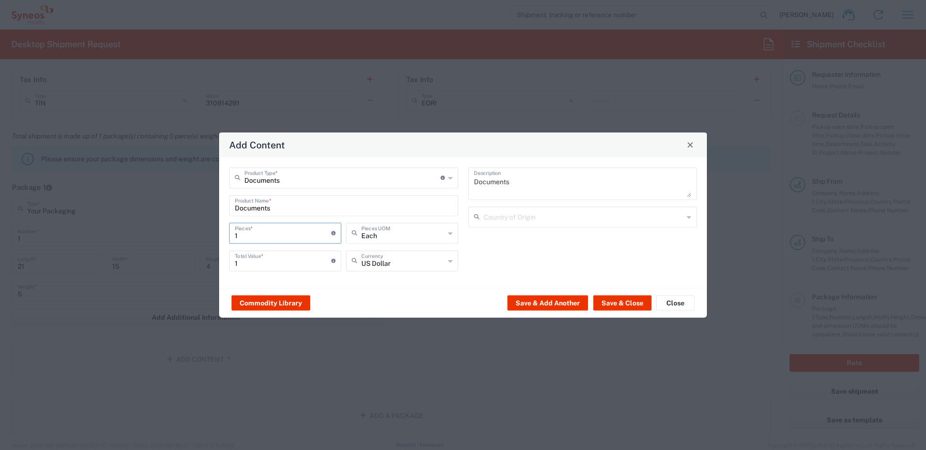
drag, startPoint x: 248, startPoint y: 233, endPoint x: 218, endPoint y: 230, distance: 29.7
click at [219, 230] on div "Add Content Documents Product Type * Document: Paper document generated interna…" at bounding box center [463, 225] width 489 height 187
type input "4"
type input "45"
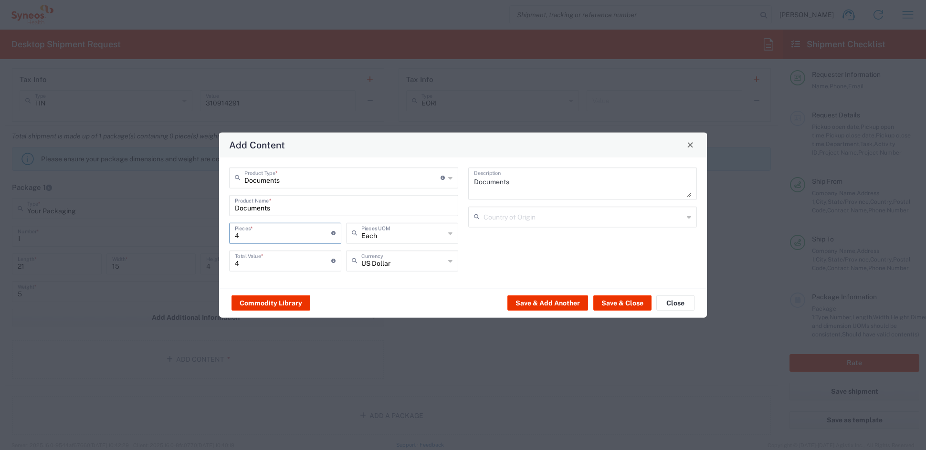
type input "45"
click at [254, 263] on input "45" at bounding box center [283, 259] width 96 height 17
drag, startPoint x: 199, startPoint y: 257, endPoint x: 184, endPoint y: 251, distance: 16.1
click at [181, 253] on div "Add Content Documents Product Type * Document: Paper document generated interna…" at bounding box center [463, 225] width 926 height 450
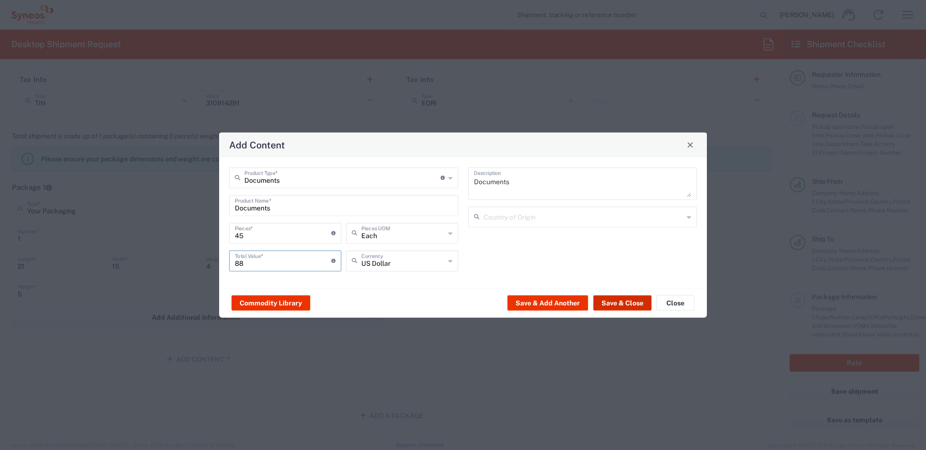
type input "88"
click at [625, 302] on button "Save & Close" at bounding box center [622, 302] width 58 height 15
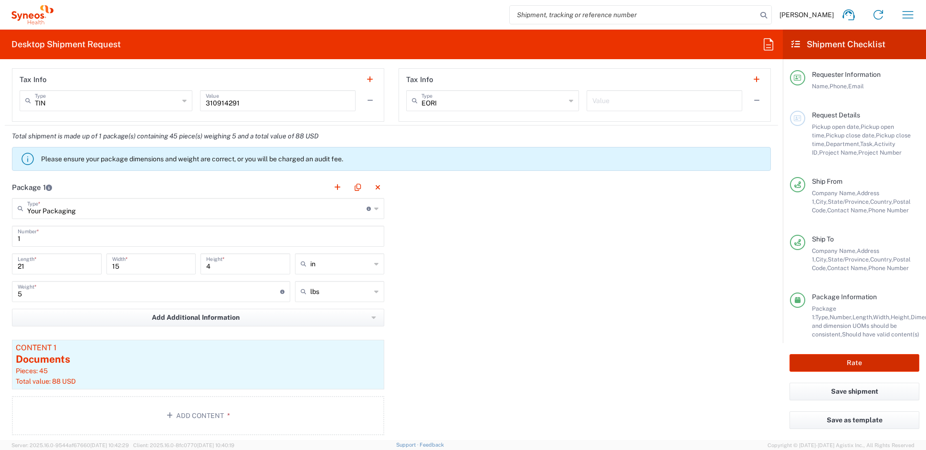
click at [841, 364] on button "Rate" at bounding box center [854, 363] width 130 height 18
type input "COMM.STUDO.IC.107617"
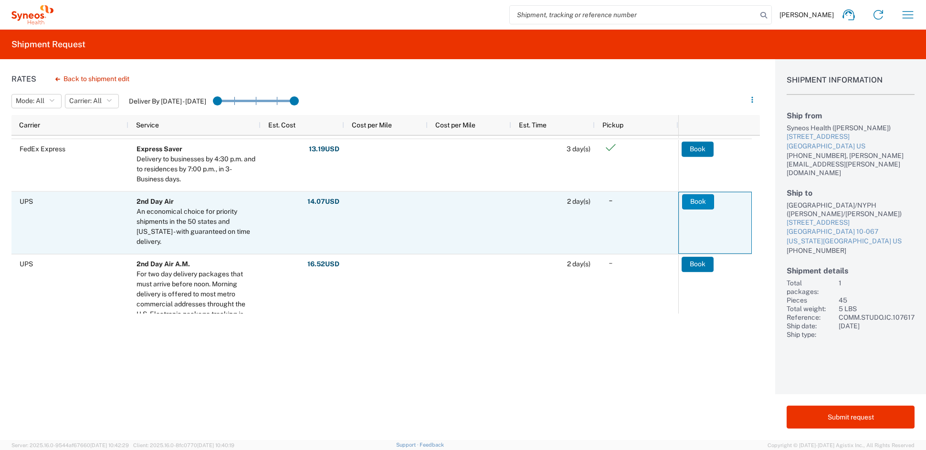
click at [699, 199] on button "Book" at bounding box center [698, 201] width 32 height 15
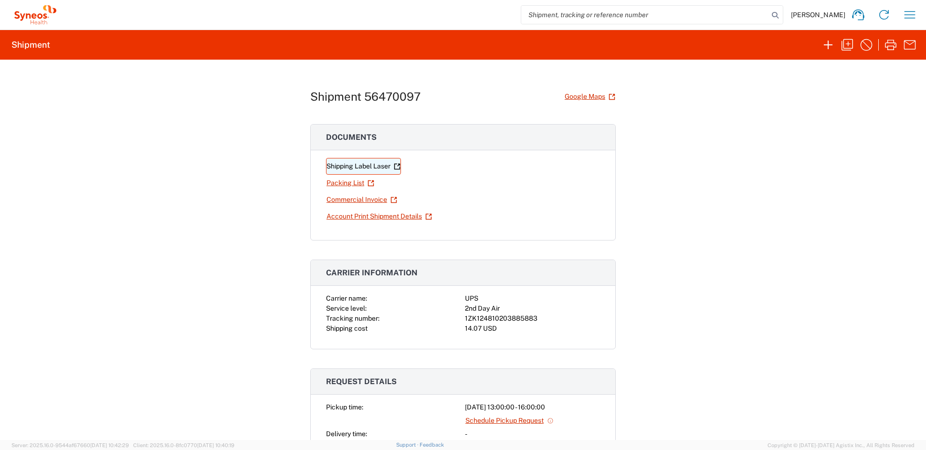
click at [368, 167] on link "Shipping Label Laser" at bounding box center [363, 166] width 75 height 17
